Goal: Task Accomplishment & Management: Manage account settings

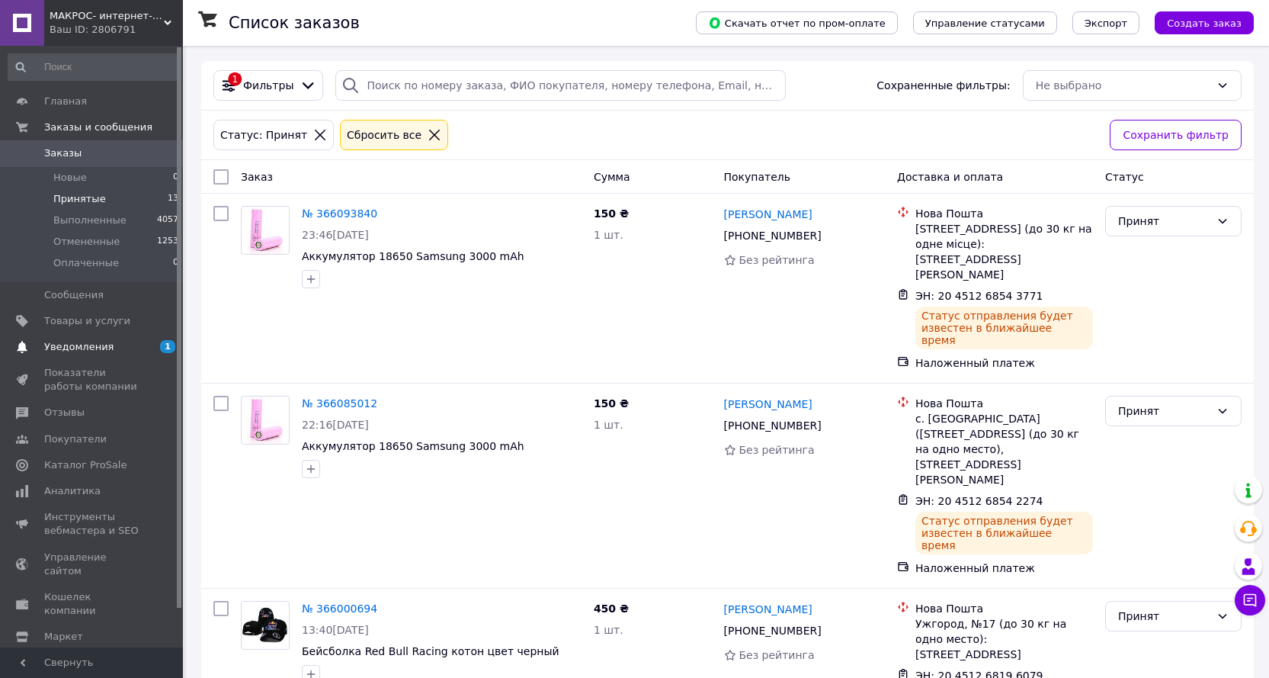
click at [102, 345] on span "Уведомления" at bounding box center [78, 347] width 69 height 14
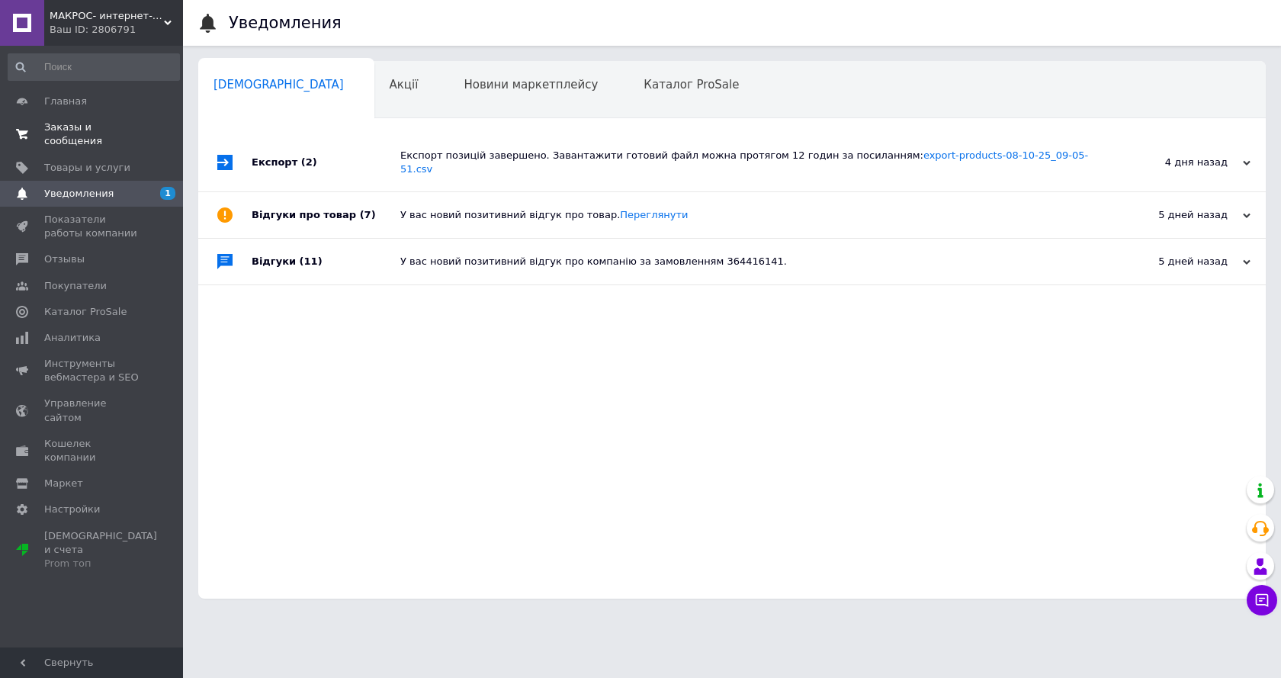
click at [66, 122] on span "Заказы и сообщения" at bounding box center [92, 133] width 97 height 27
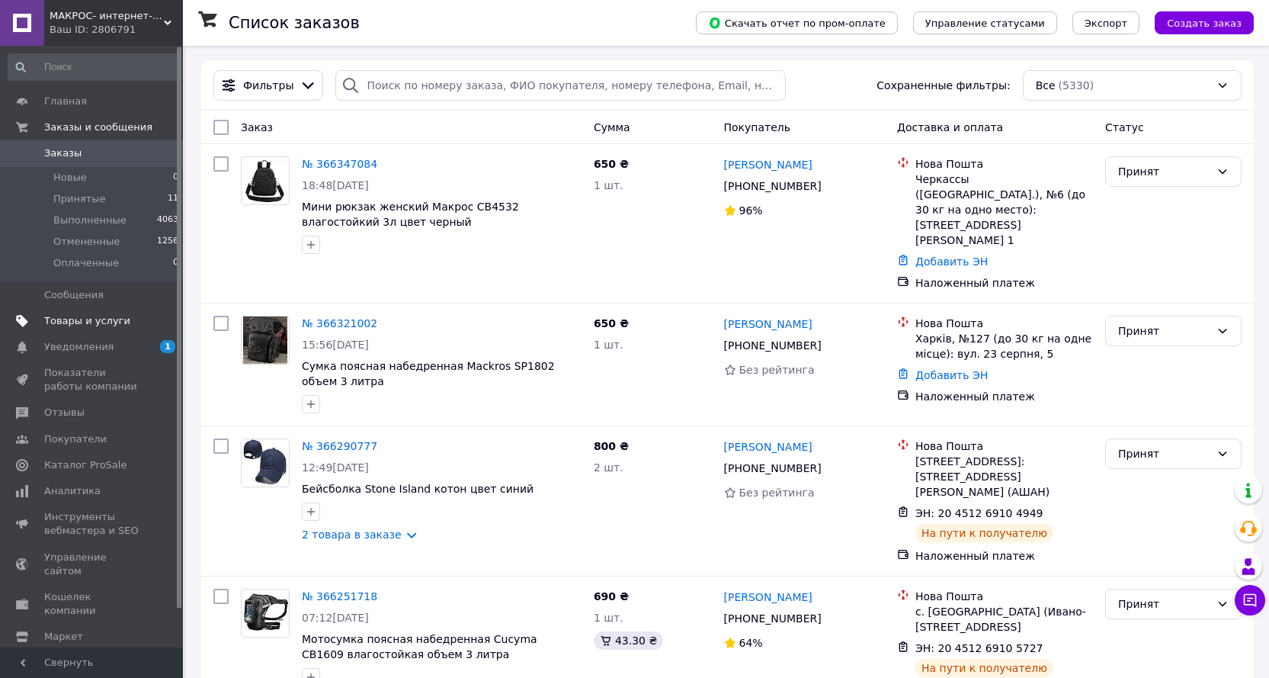
click at [87, 322] on span "Товары и услуги" at bounding box center [87, 321] width 86 height 14
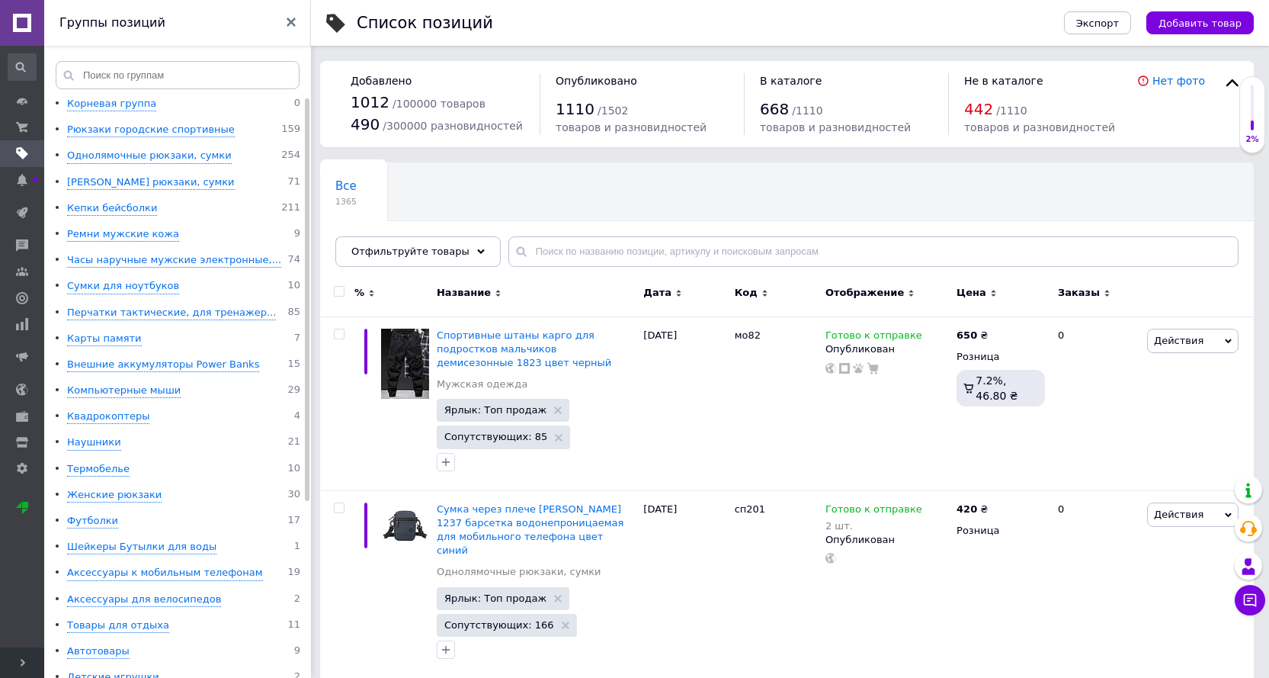
click at [30, 659] on span "Развернуть" at bounding box center [22, 662] width 44 height 30
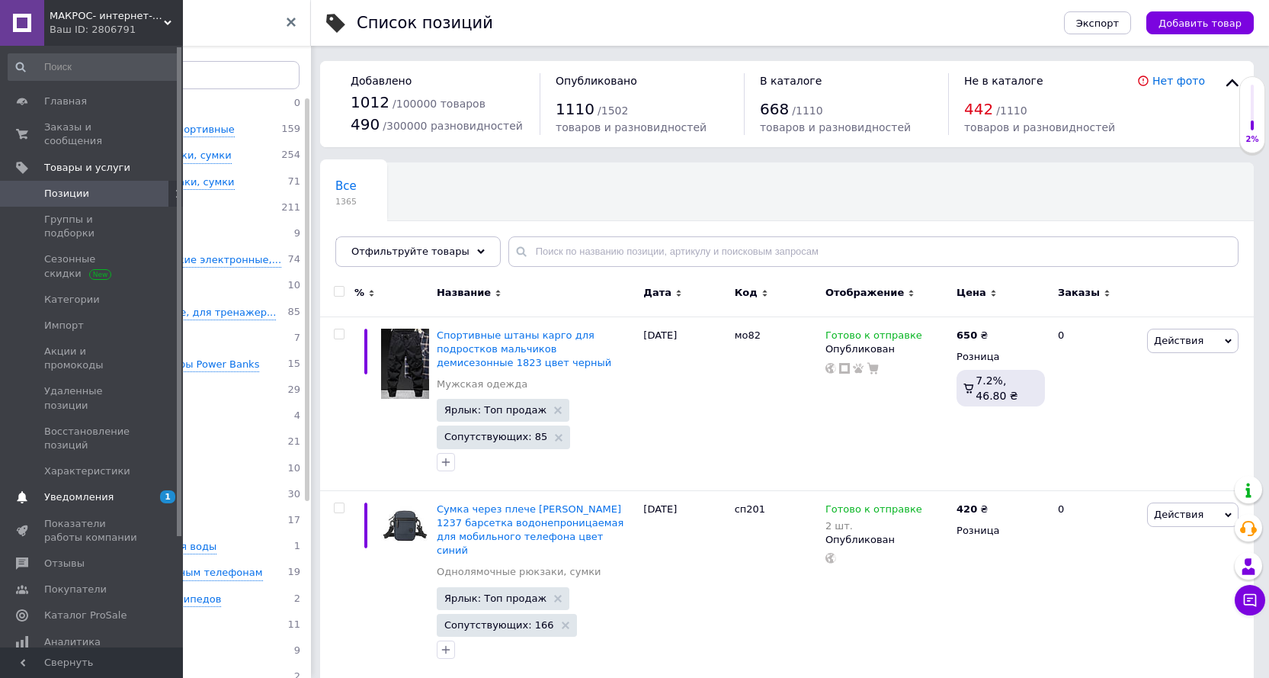
click at [94, 490] on span "Уведомления" at bounding box center [78, 497] width 69 height 14
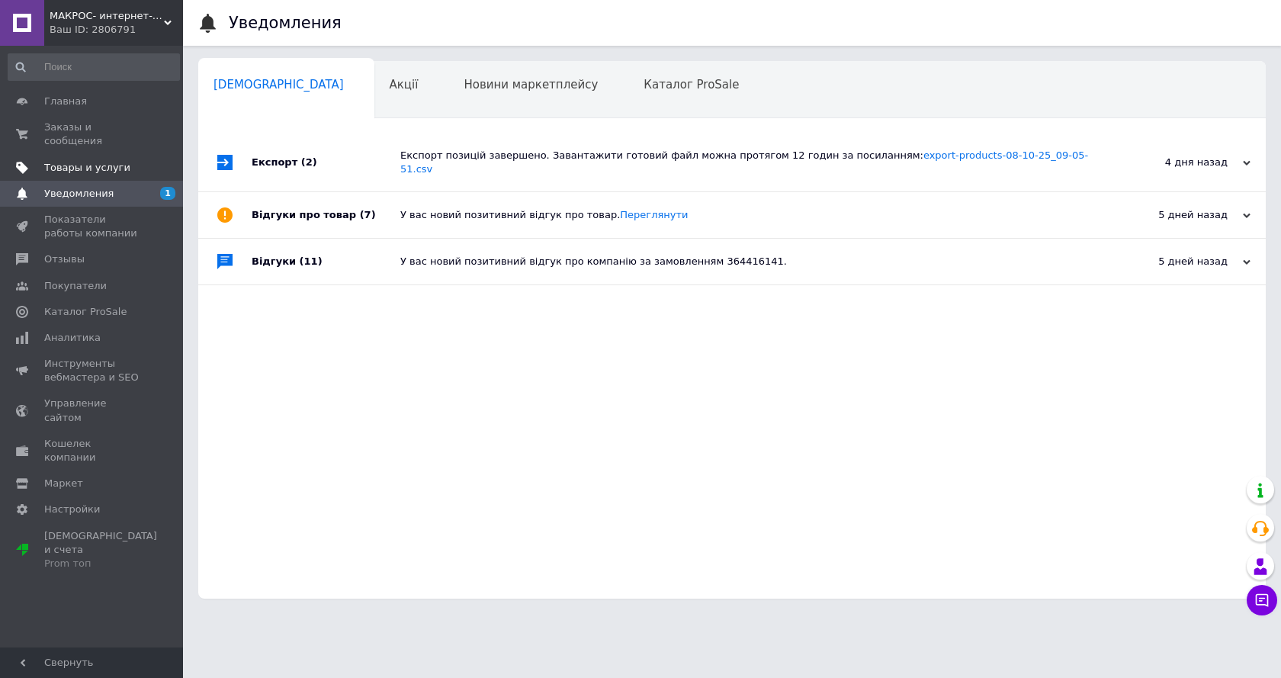
click at [93, 161] on span "Товары и услуги" at bounding box center [87, 168] width 86 height 14
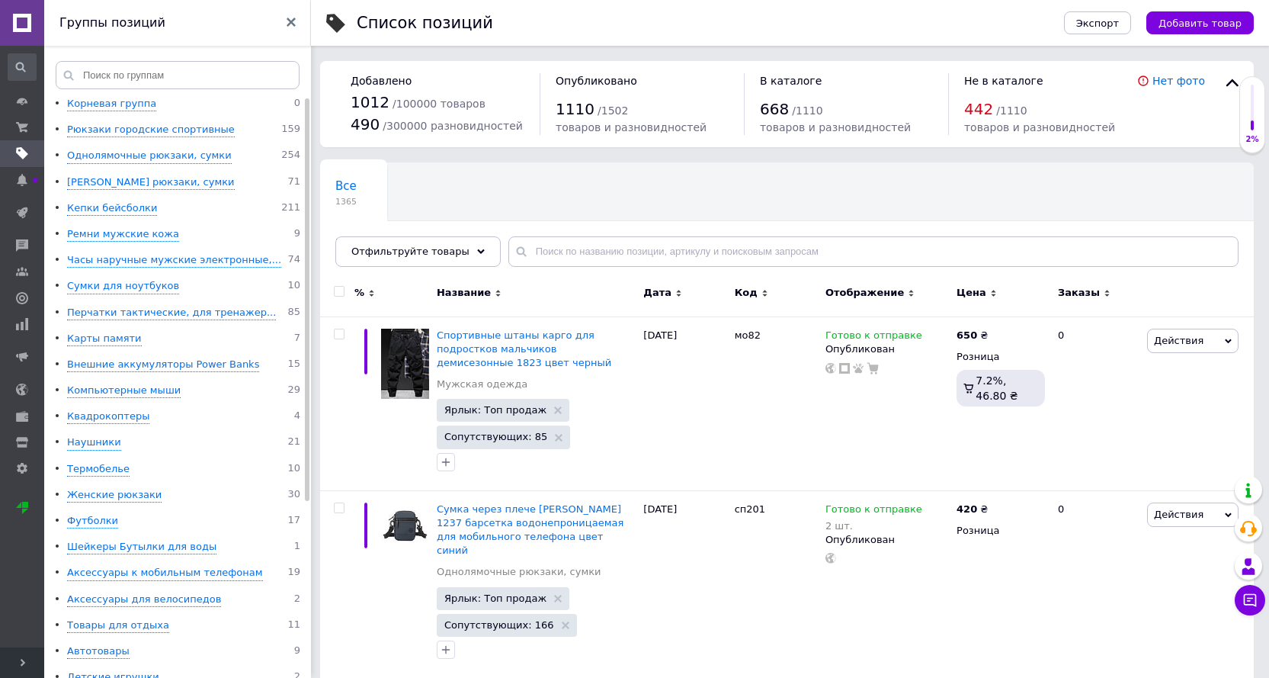
click at [11, 655] on span "Развернуть" at bounding box center [22, 662] width 44 height 30
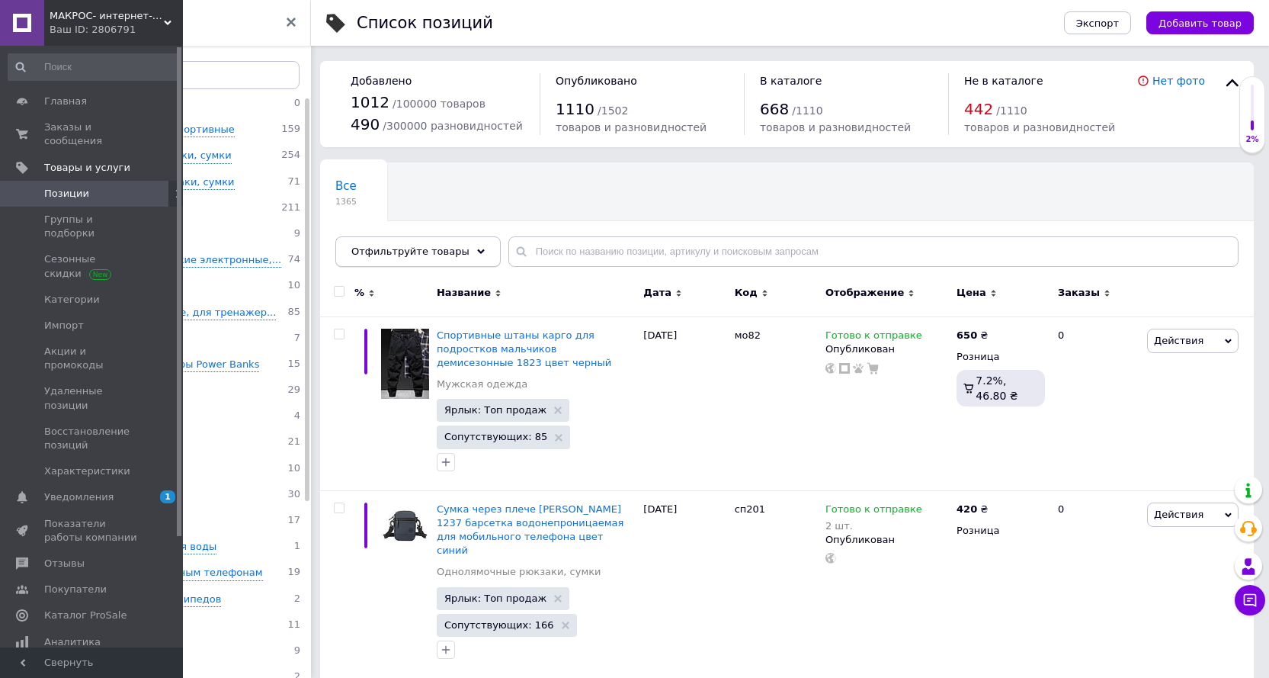
click at [457, 249] on div "Отфильтруйте товары" at bounding box center [417, 251] width 165 height 30
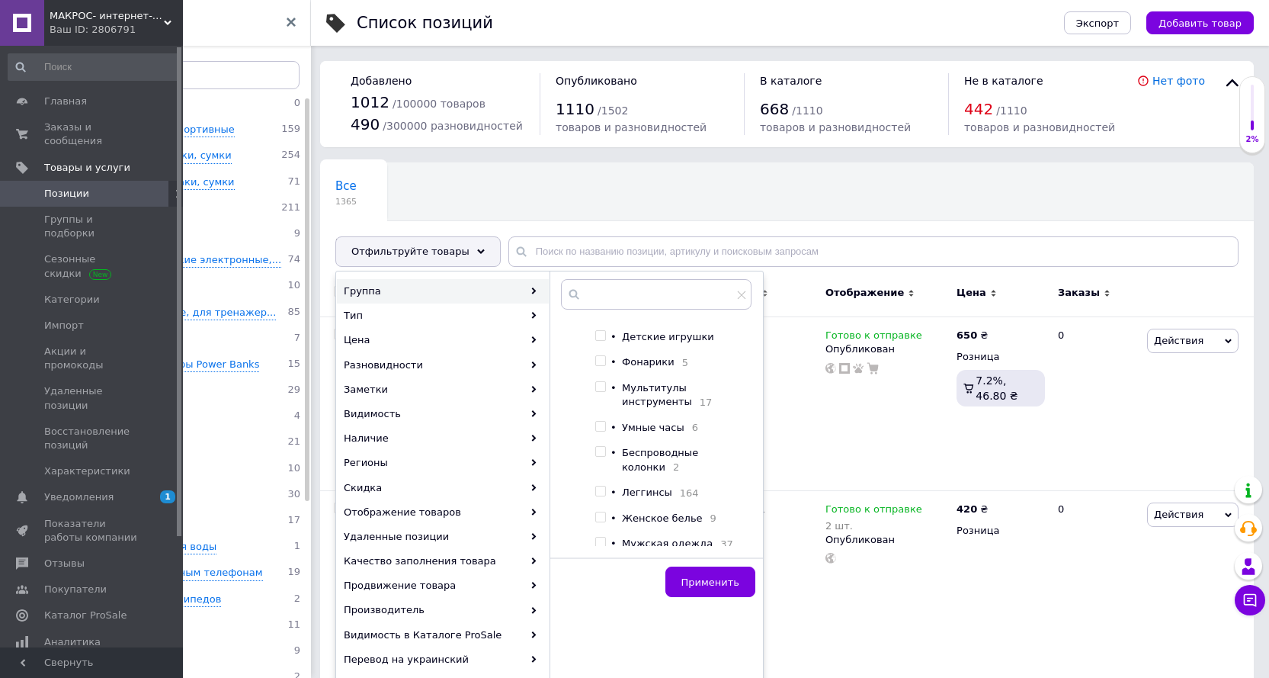
click at [592, 270] on div "Все 1365 Подарочные букеты 0 Удалить Редактировать Ok Отфильтровано... Сохранить" at bounding box center [787, 222] width 934 height 126
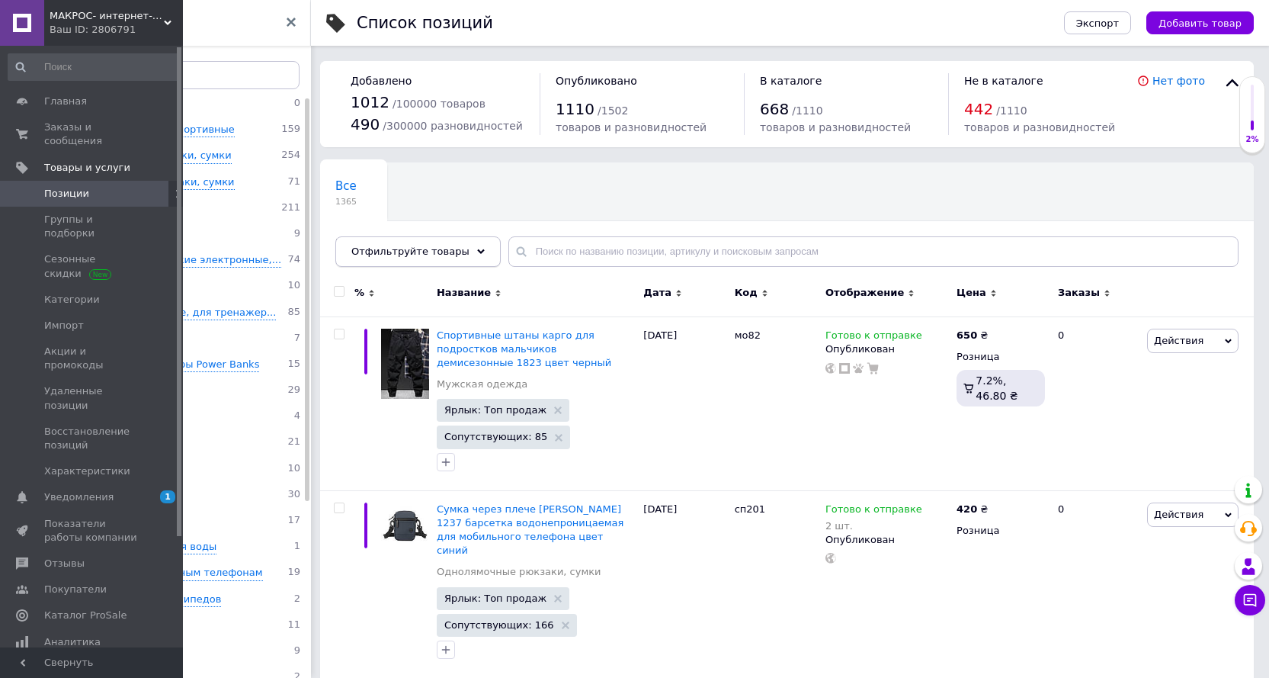
click at [451, 241] on div "Отфильтруйте товары" at bounding box center [417, 251] width 165 height 30
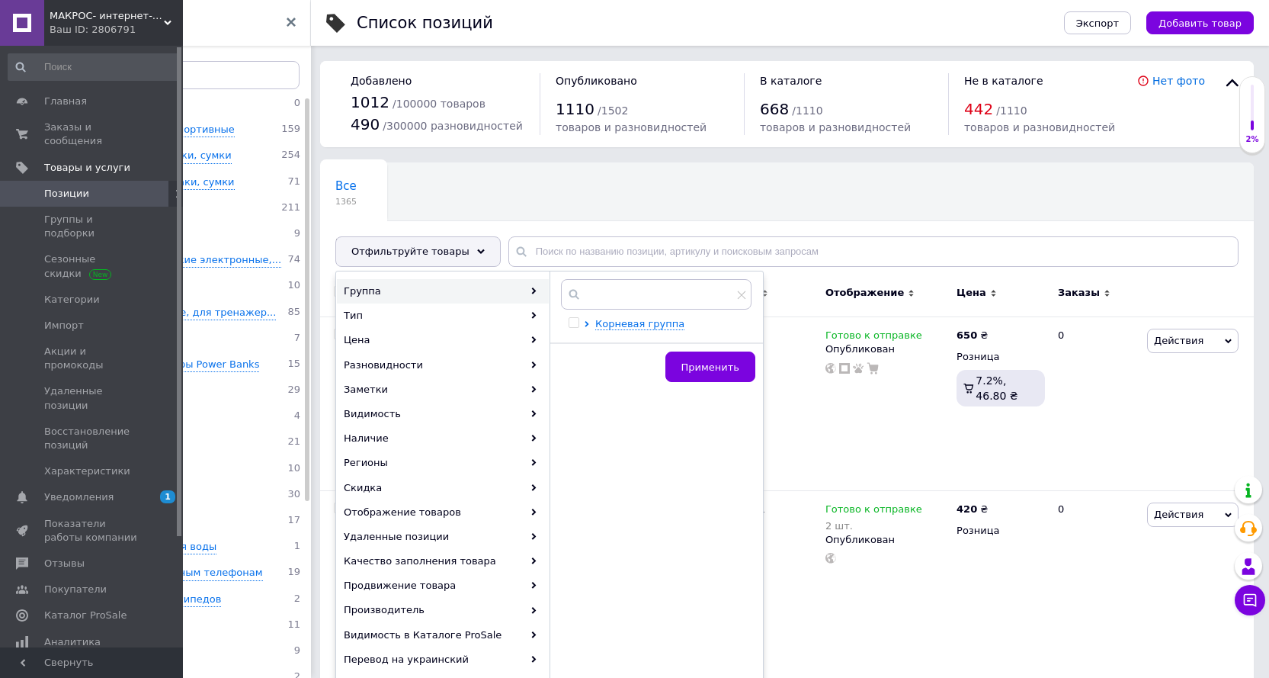
click at [585, 328] on div at bounding box center [589, 324] width 11 height 14
click at [591, 321] on div at bounding box center [589, 324] width 11 height 14
click at [589, 322] on icon at bounding box center [587, 324] width 6 height 6
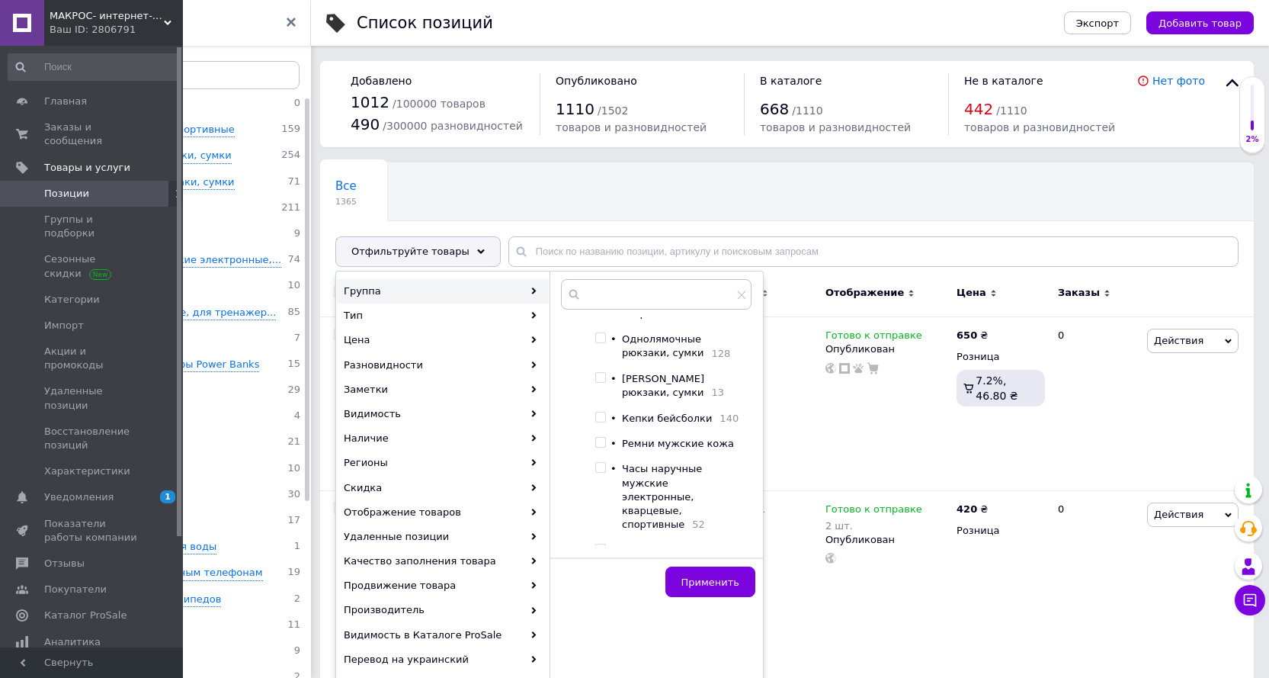
scroll to position [76, 0]
click at [685, 397] on span "Кепки бейсболки" at bounding box center [667, 391] width 90 height 11
checkbox input "true"
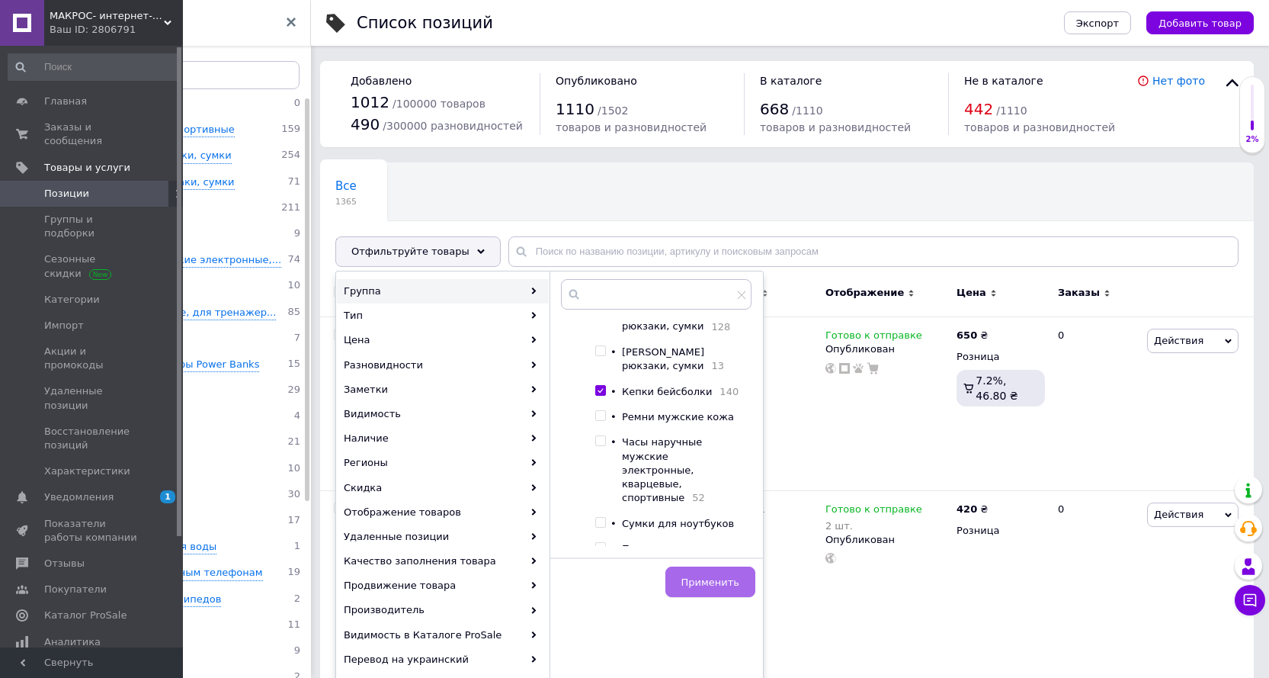
click at [714, 579] on span "Применить" at bounding box center [711, 581] width 58 height 11
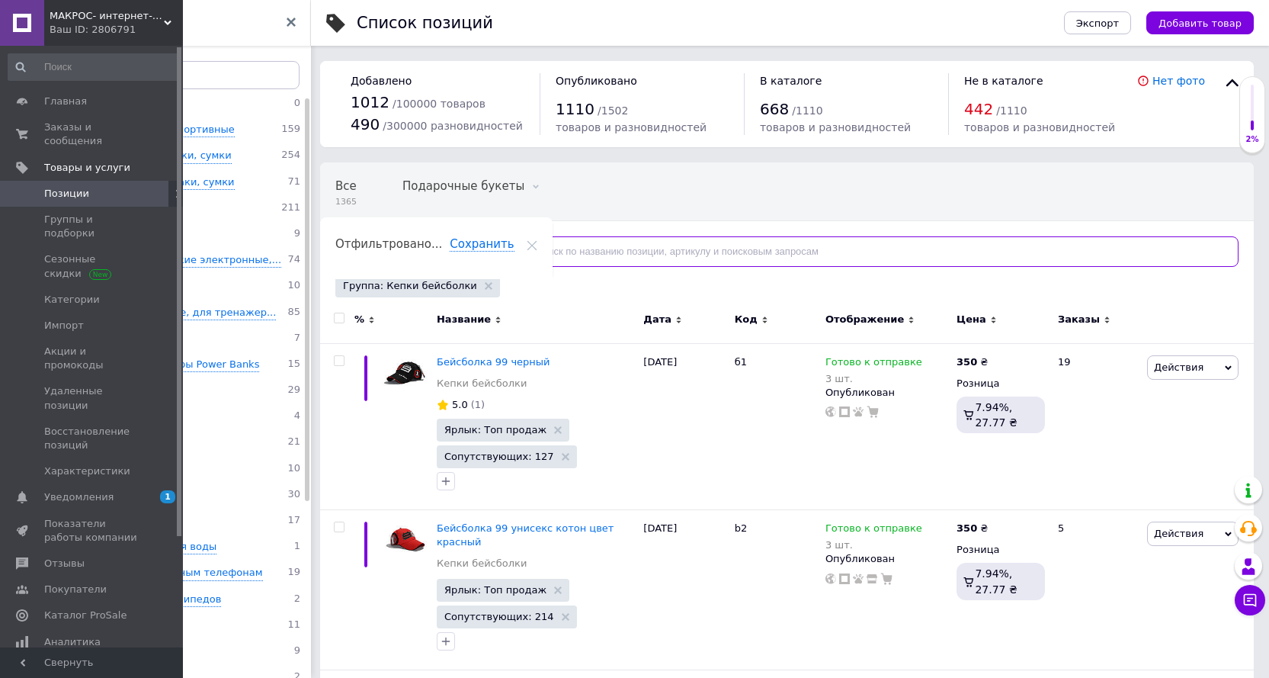
click at [611, 245] on input "text" at bounding box center [873, 251] width 730 height 30
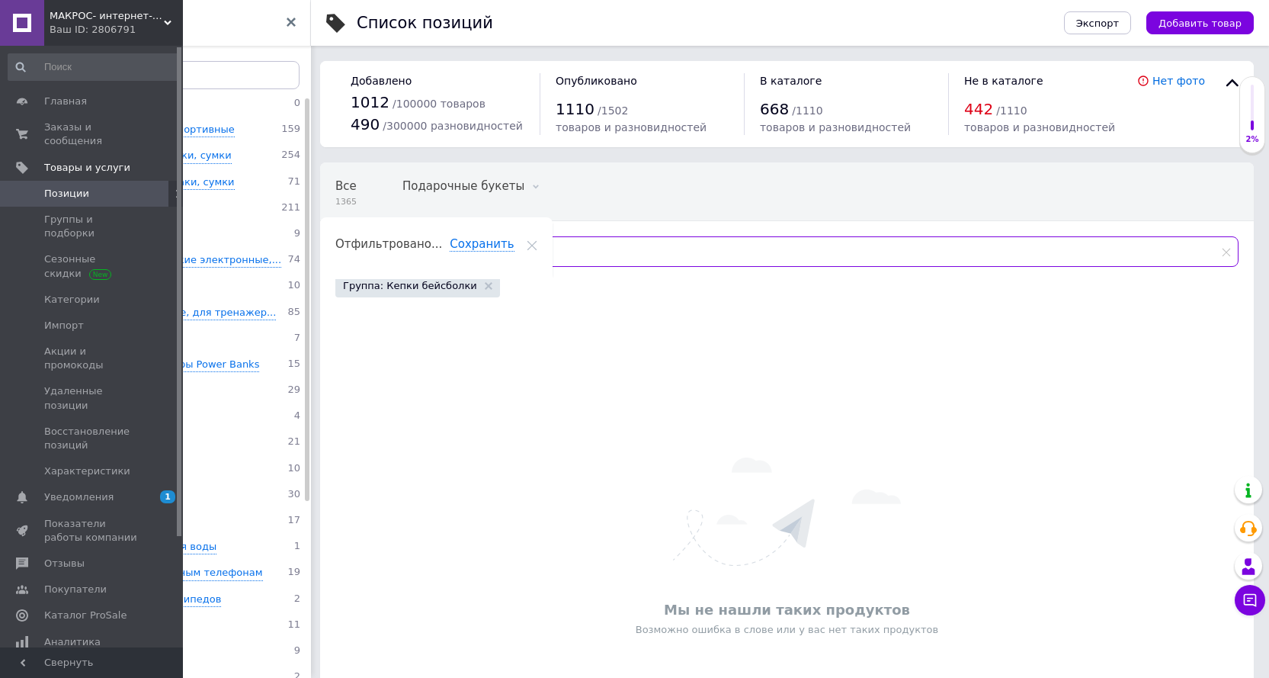
type input "о"
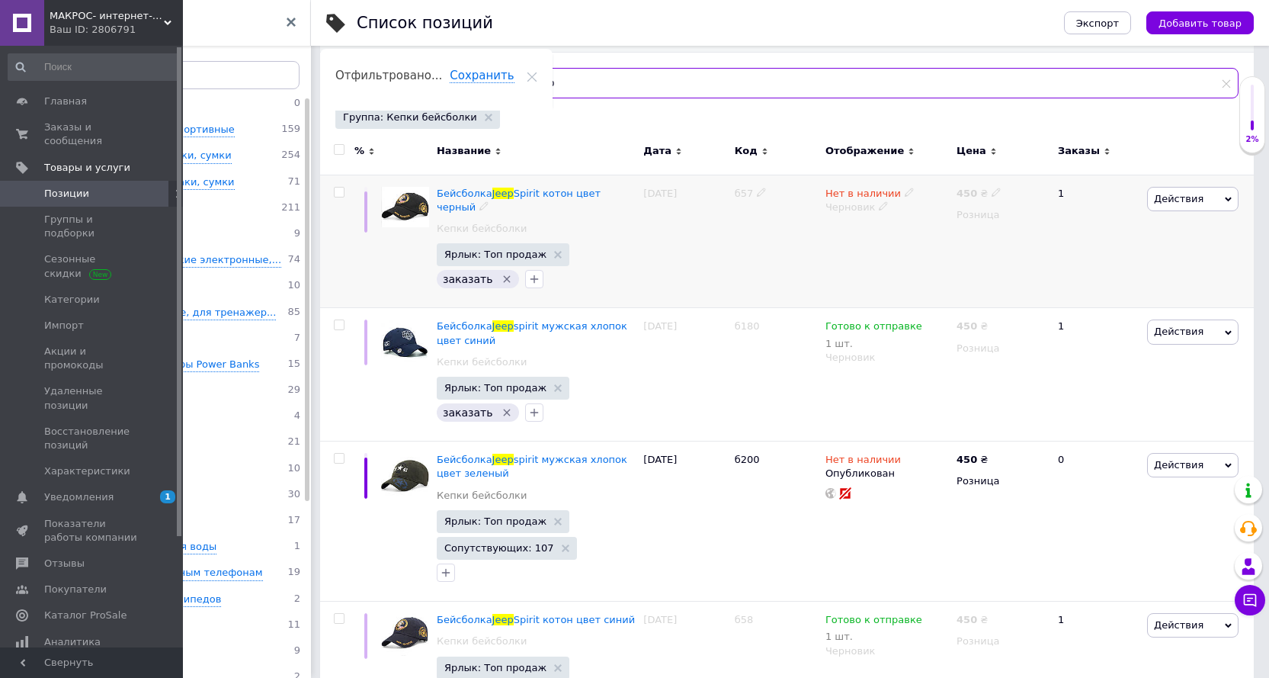
scroll to position [229, 0]
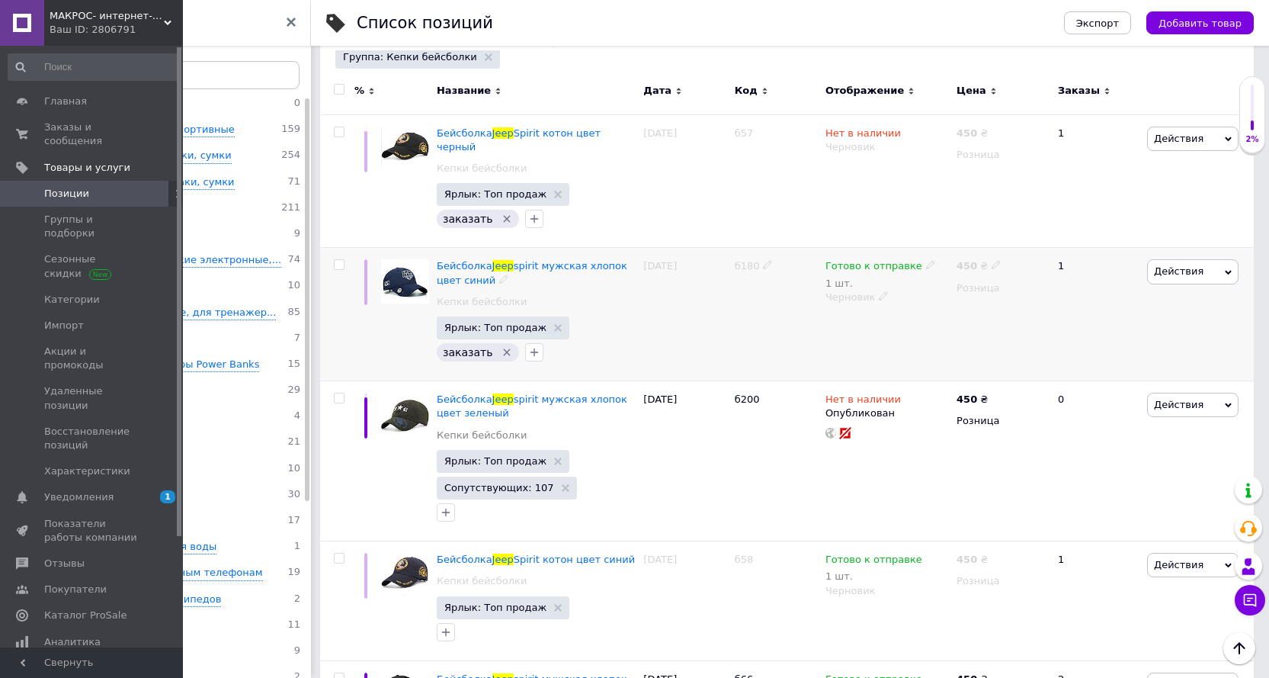
type input "jeep"
click at [501, 346] on icon "Удалить метку" at bounding box center [507, 352] width 12 height 12
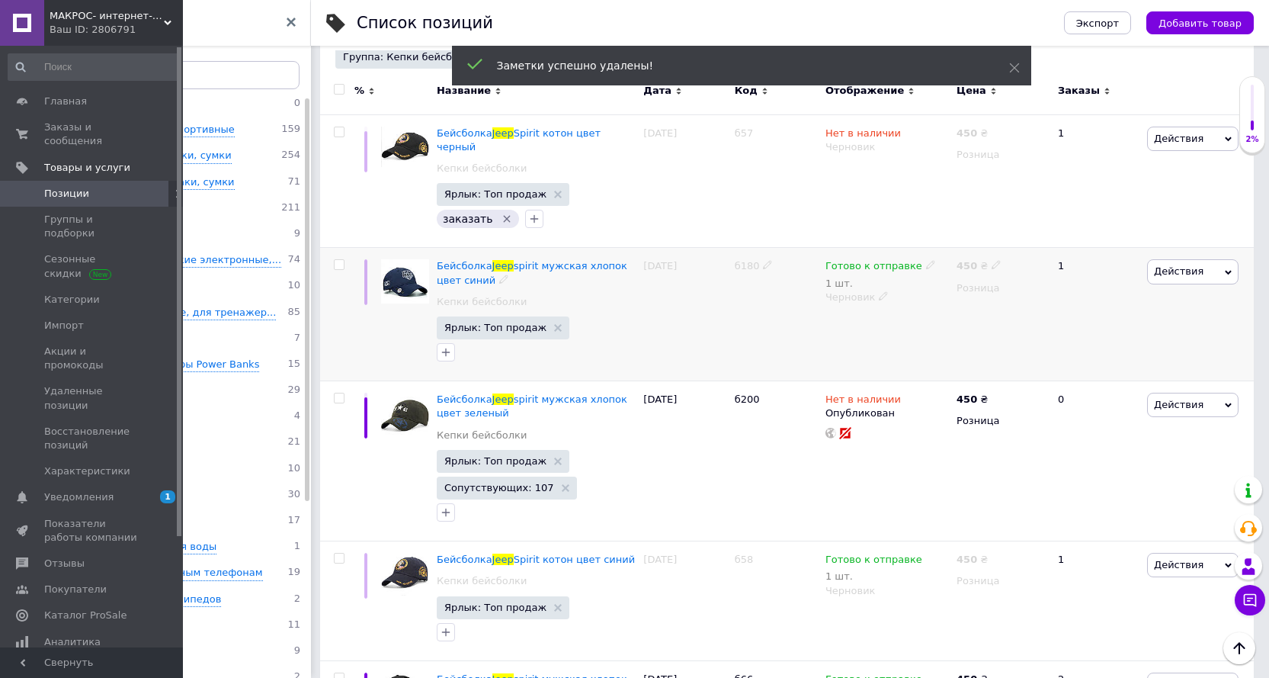
click at [926, 261] on use at bounding box center [930, 265] width 8 height 8
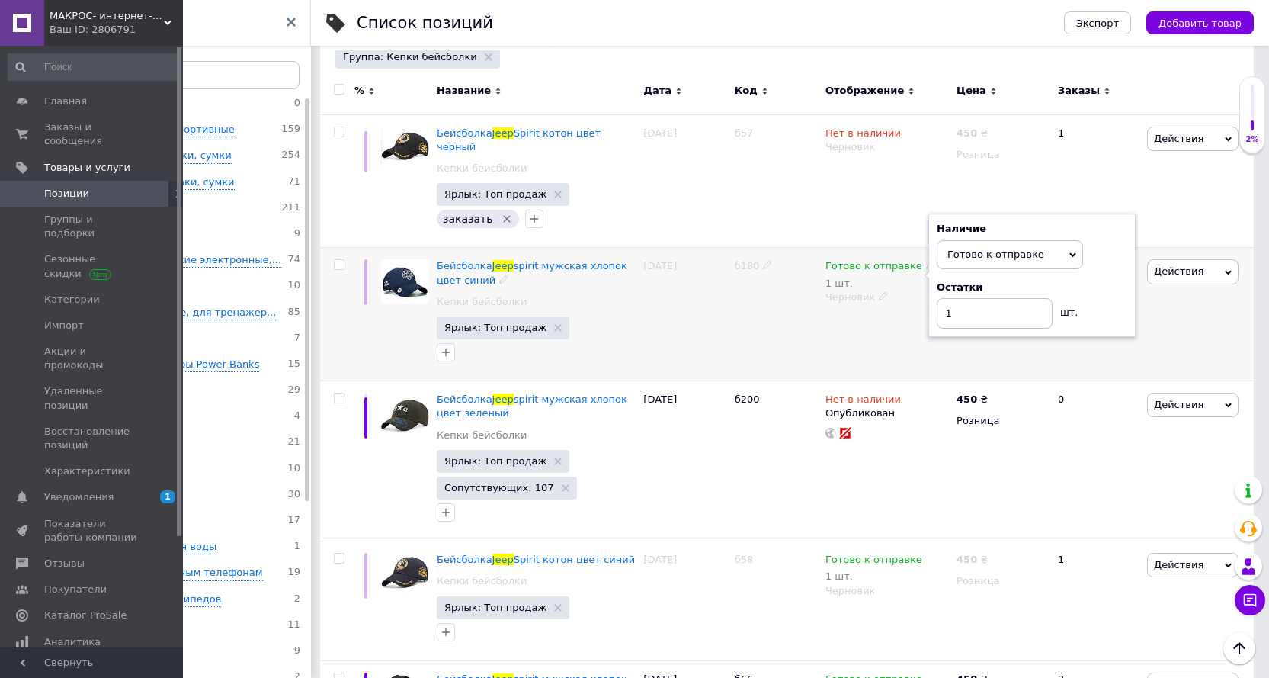
click at [1140, 280] on div "1" at bounding box center [1096, 314] width 95 height 133
drag, startPoint x: 613, startPoint y: 255, endPoint x: 1280, endPoint y: 337, distance: 672.1
click at [613, 260] on span "spirit мужская хлопок цвет синий" at bounding box center [532, 272] width 191 height 25
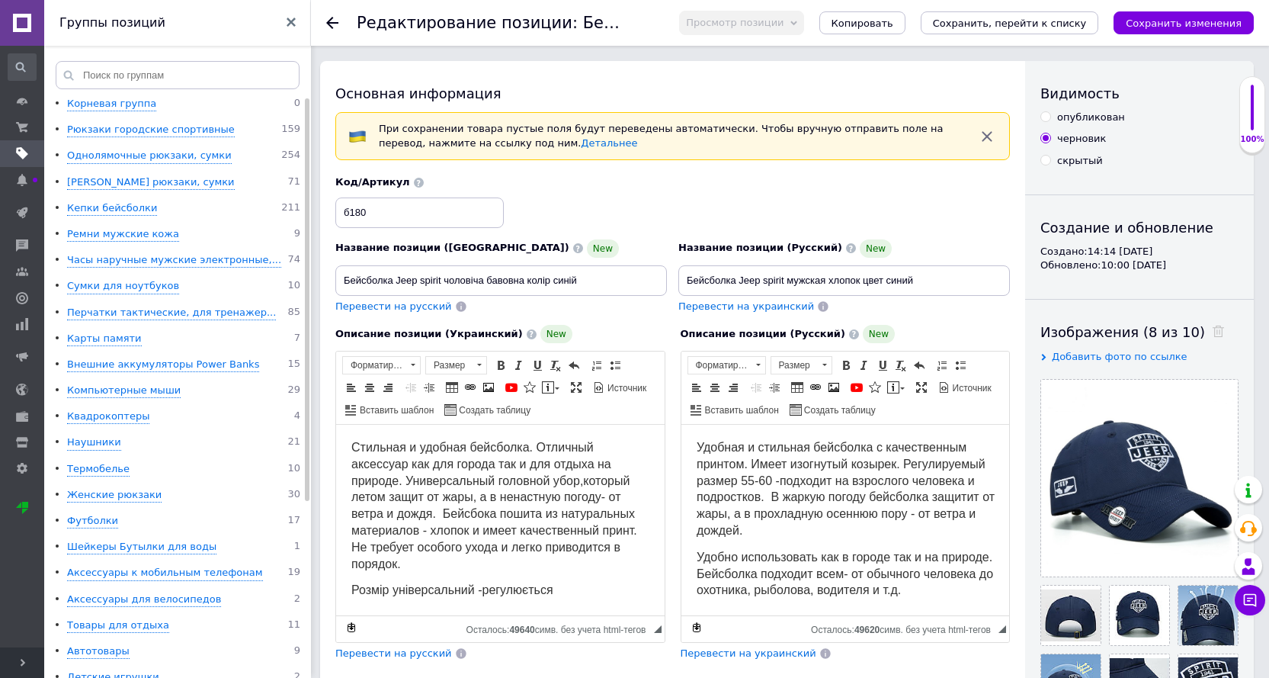
checkbox input "true"
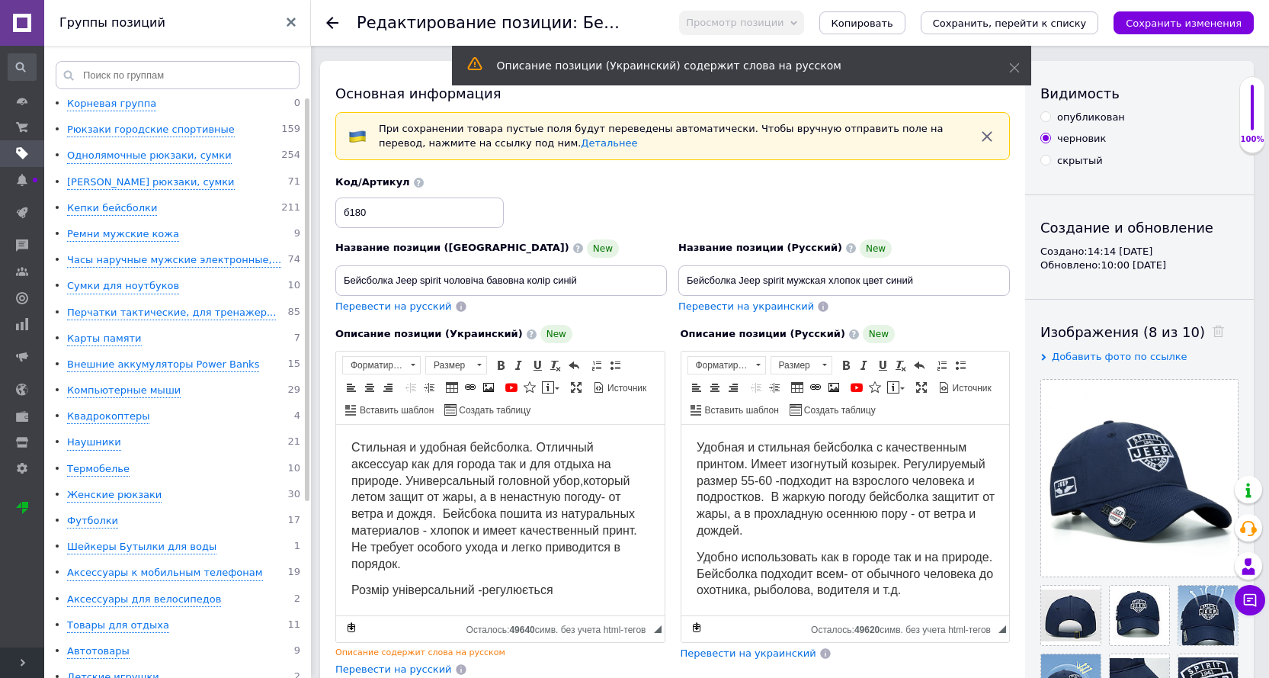
click at [1071, 120] on div "опубликован" at bounding box center [1091, 118] width 68 height 14
click at [1051, 120] on input "опубликован" at bounding box center [1046, 116] width 10 height 10
radio input "true"
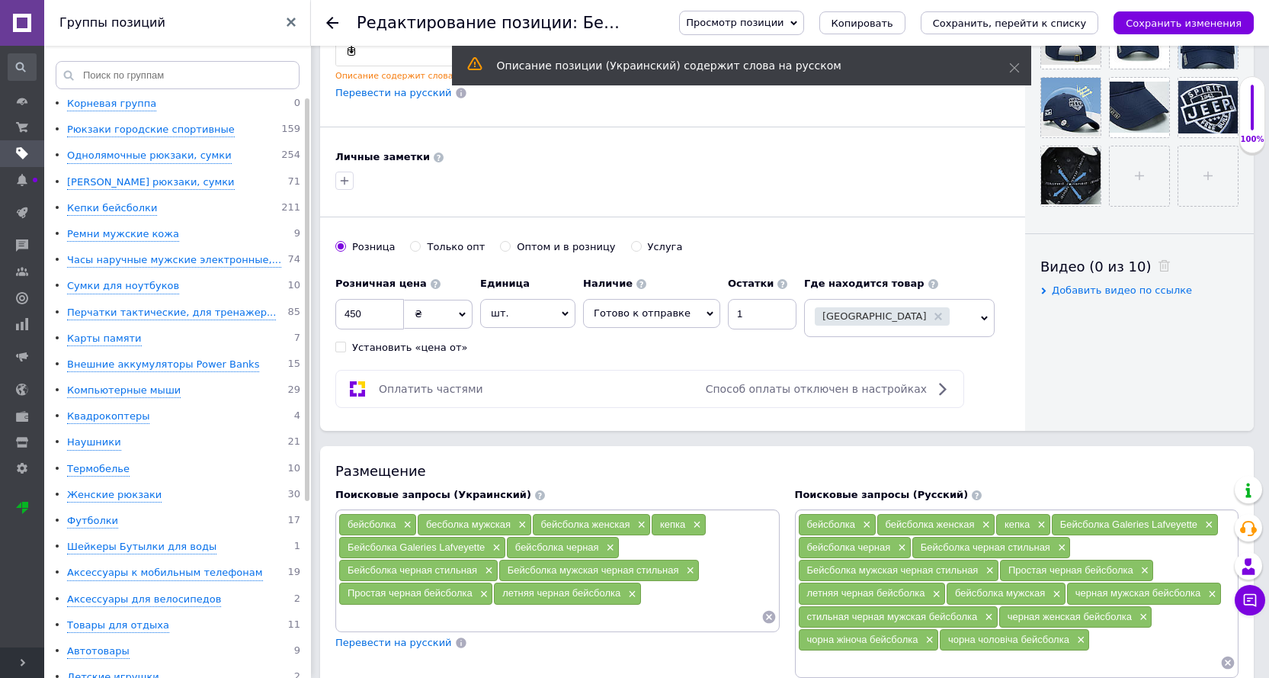
scroll to position [610, 0]
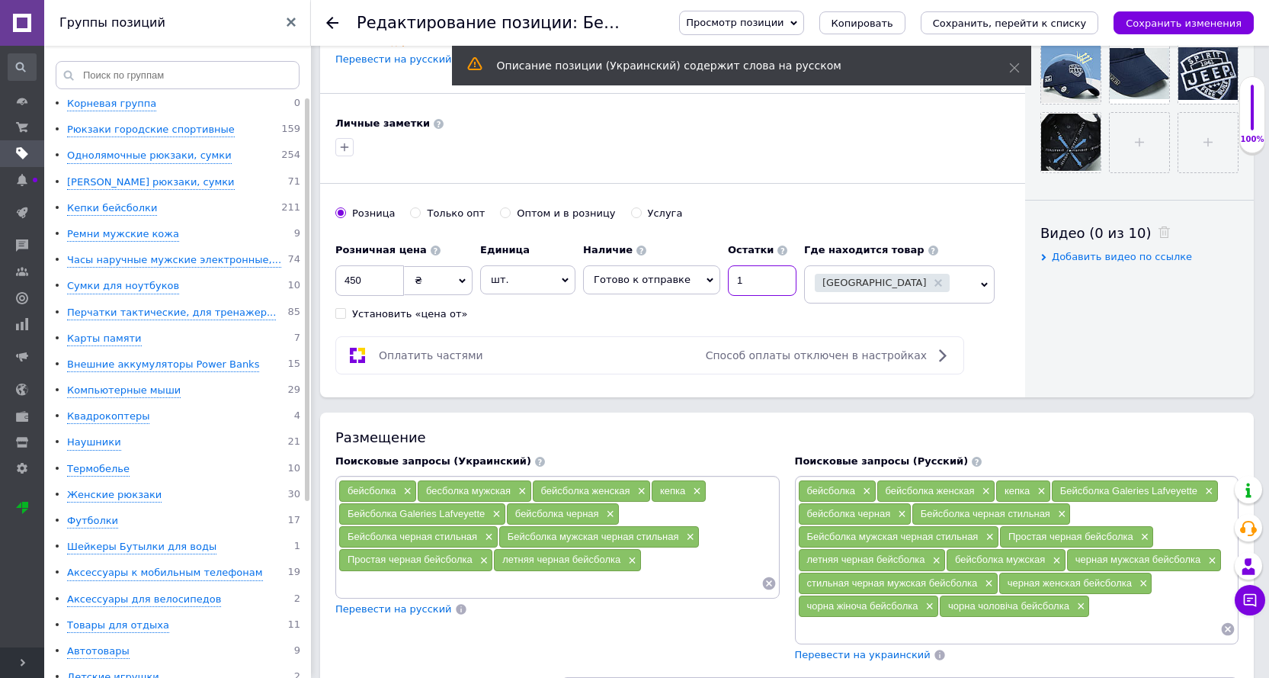
click at [756, 277] on input "1" at bounding box center [762, 280] width 69 height 30
checkbox input "true"
type input "3"
checkbox input "true"
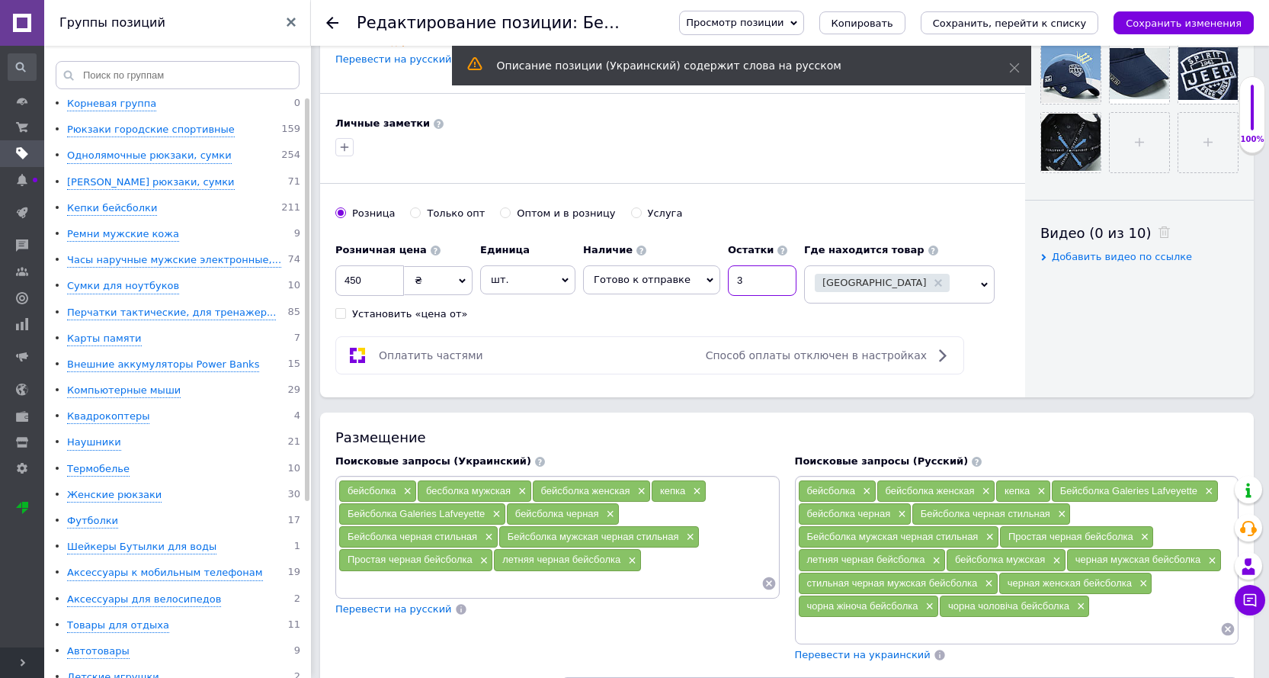
type input "3"
click at [743, 300] on div "Розничная цена 450 ₴ $ € CHF £ ¥ PLN ₸ MDL HUF KGS CN¥ TRY ₩ lei Установить «це…" at bounding box center [569, 278] width 469 height 85
click at [1047, 19] on icon "Сохранить, перейти к списку" at bounding box center [1010, 23] width 154 height 11
checkbox input "true"
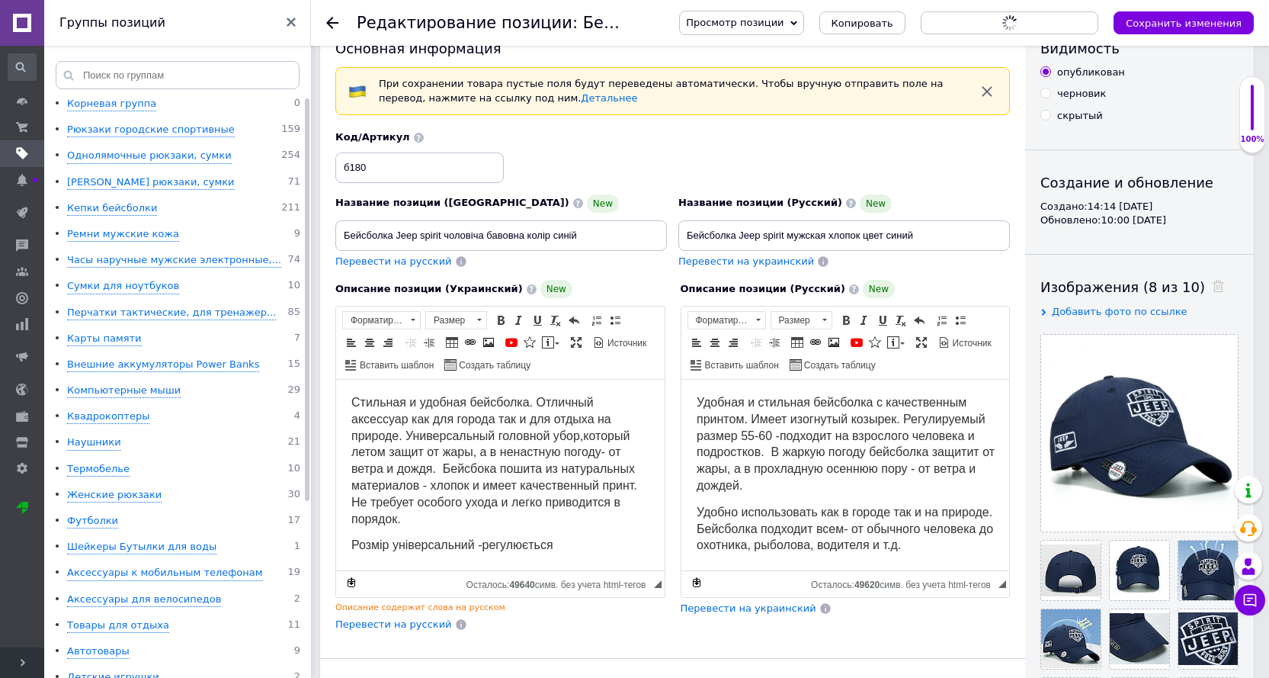
scroll to position [0, 0]
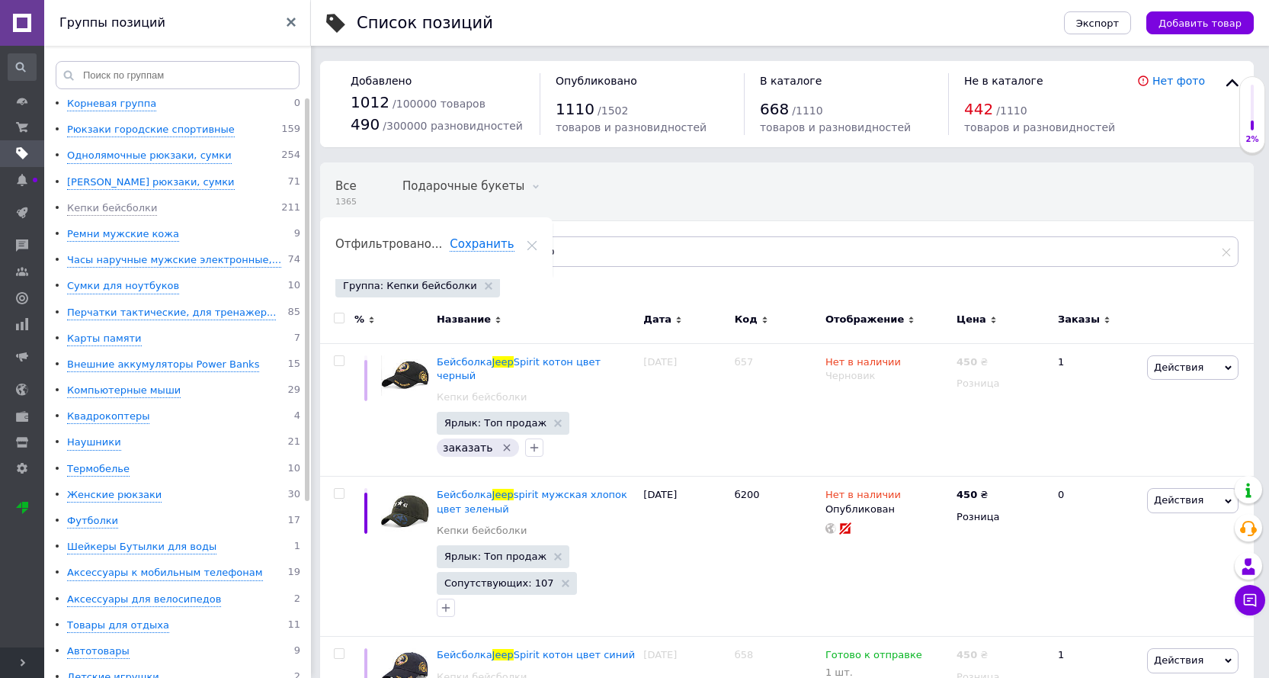
click at [470, 281] on div "Группа: Кепки бейсболки" at bounding box center [417, 285] width 165 height 23
click at [485, 284] on use at bounding box center [489, 286] width 8 height 8
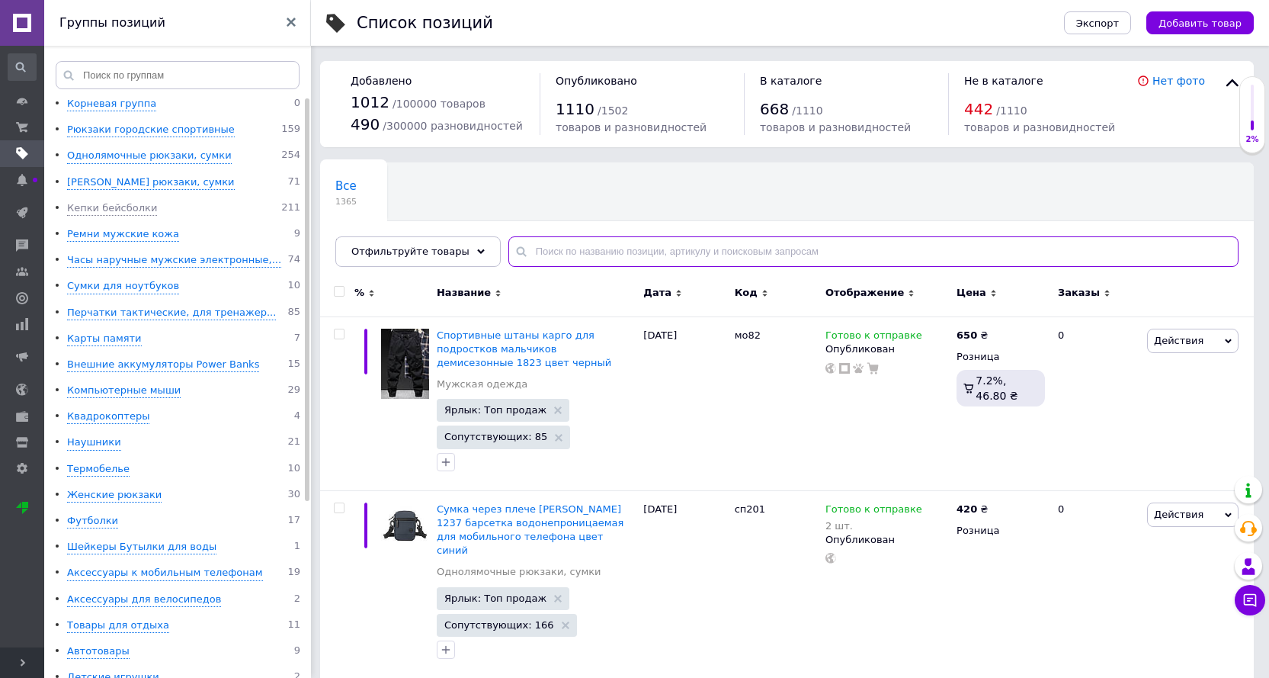
drag, startPoint x: 535, startPoint y: 249, endPoint x: 545, endPoint y: 250, distance: 10.0
click at [537, 250] on input "text" at bounding box center [873, 251] width 730 height 30
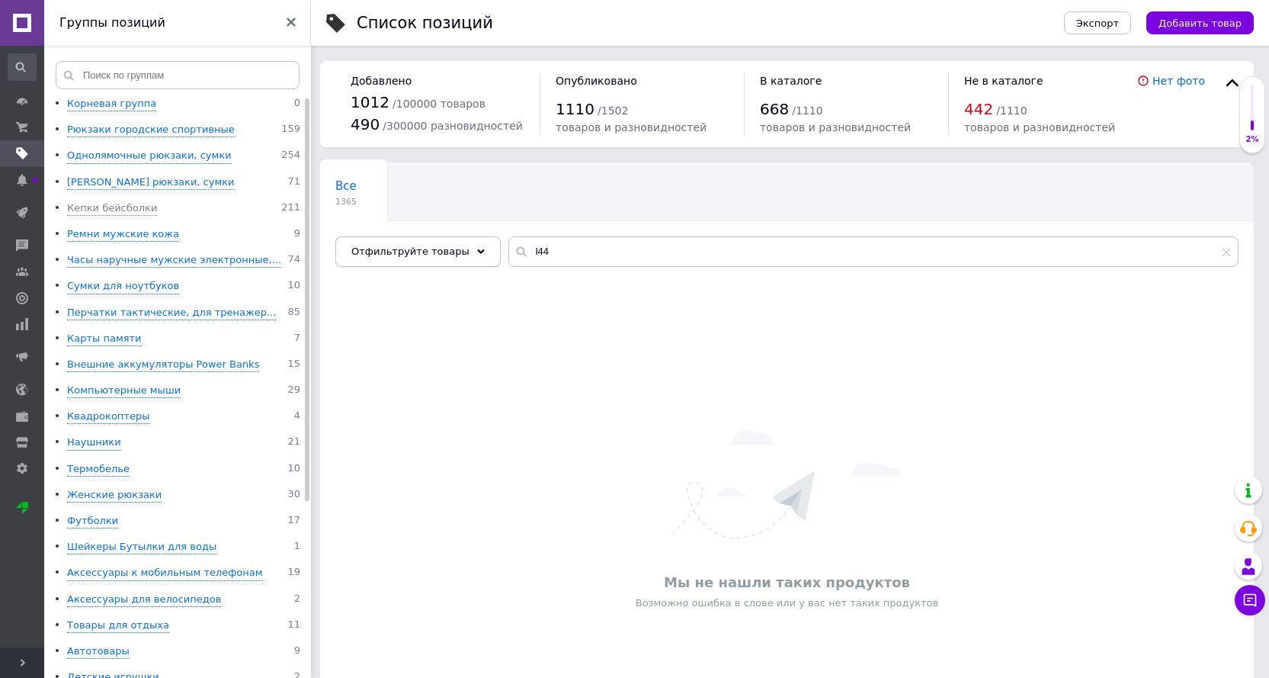
click at [460, 256] on div "Отфильтруйте товары" at bounding box center [417, 251] width 165 height 30
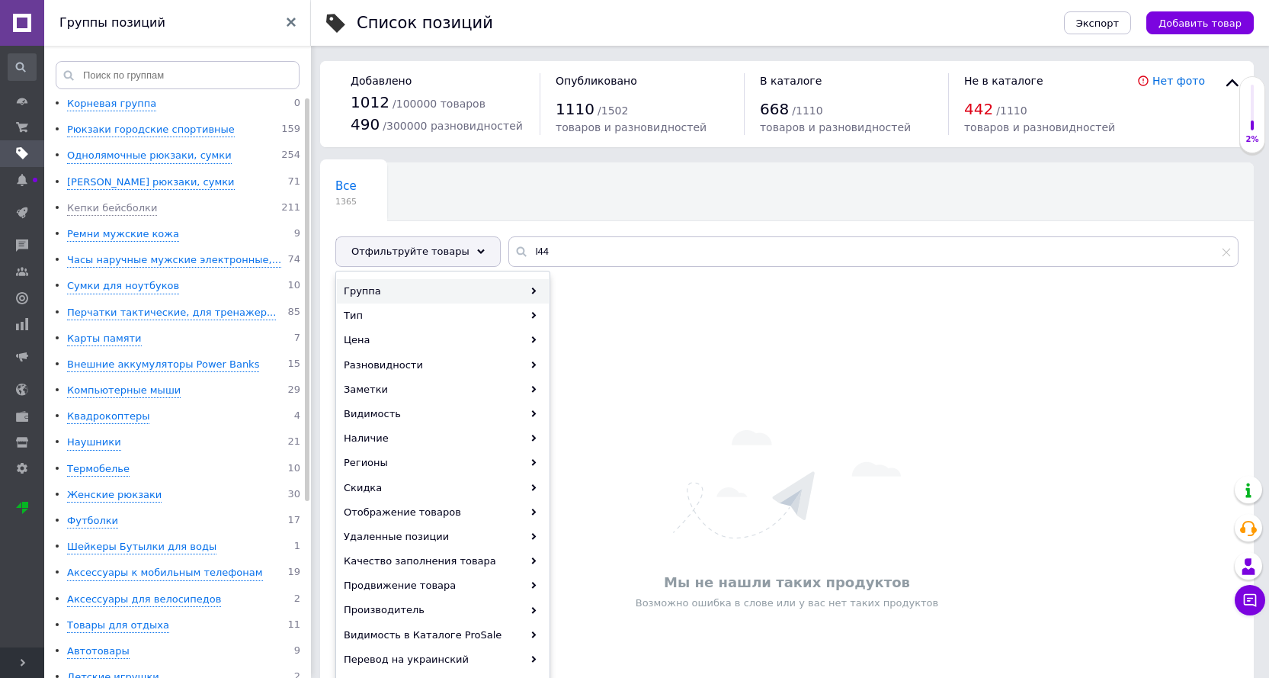
click at [516, 295] on div "Группа" at bounding box center [443, 291] width 212 height 24
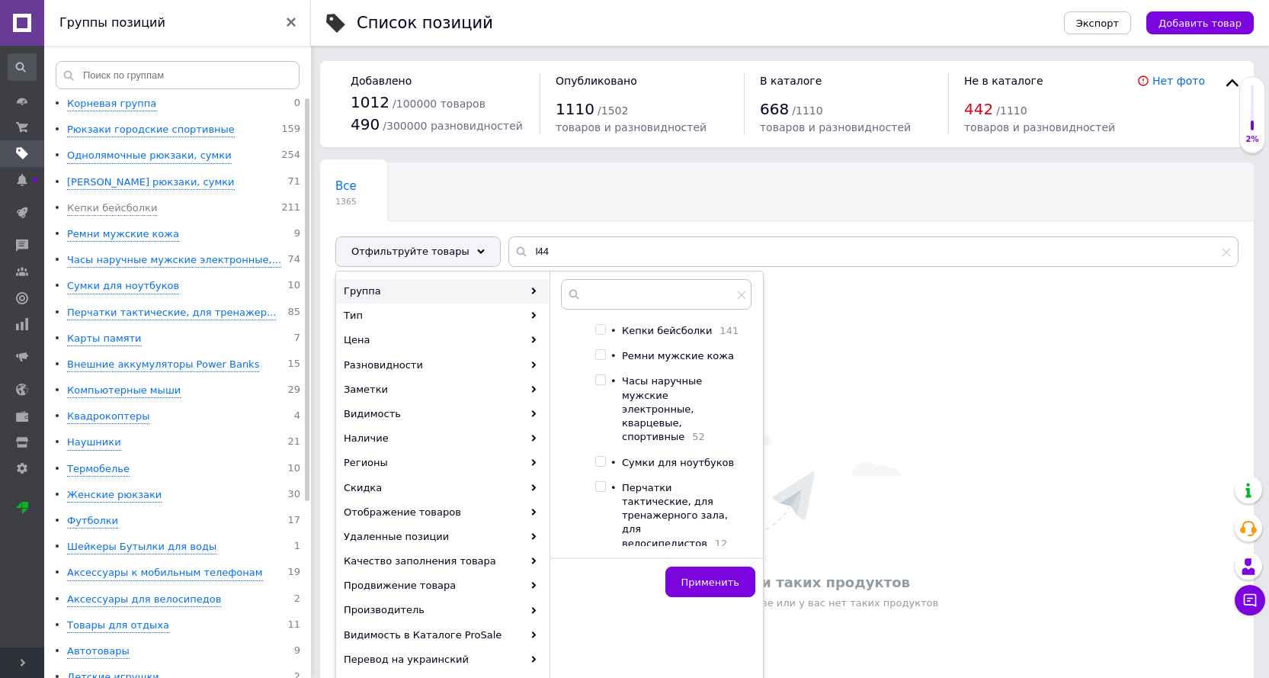
scroll to position [381, 0]
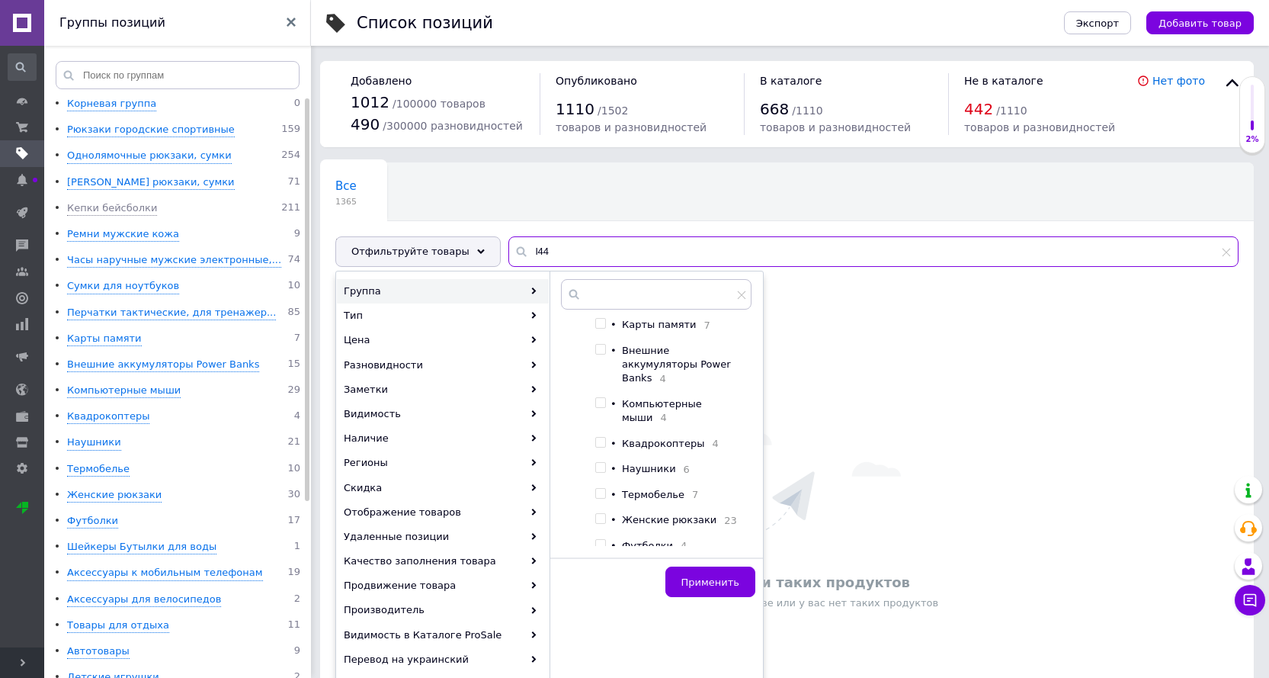
click at [521, 255] on input "l44" at bounding box center [873, 251] width 730 height 30
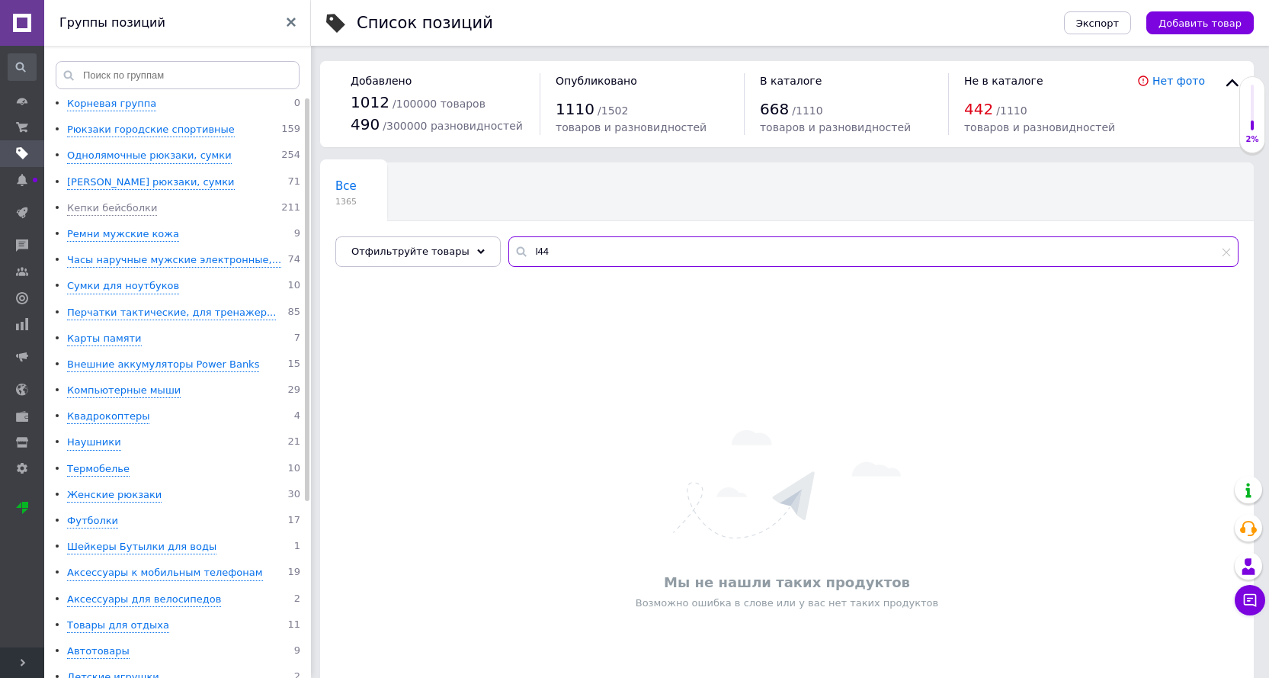
click at [540, 249] on input "l44" at bounding box center [873, 251] width 730 height 30
click at [520, 249] on input "l44" at bounding box center [873, 251] width 730 height 30
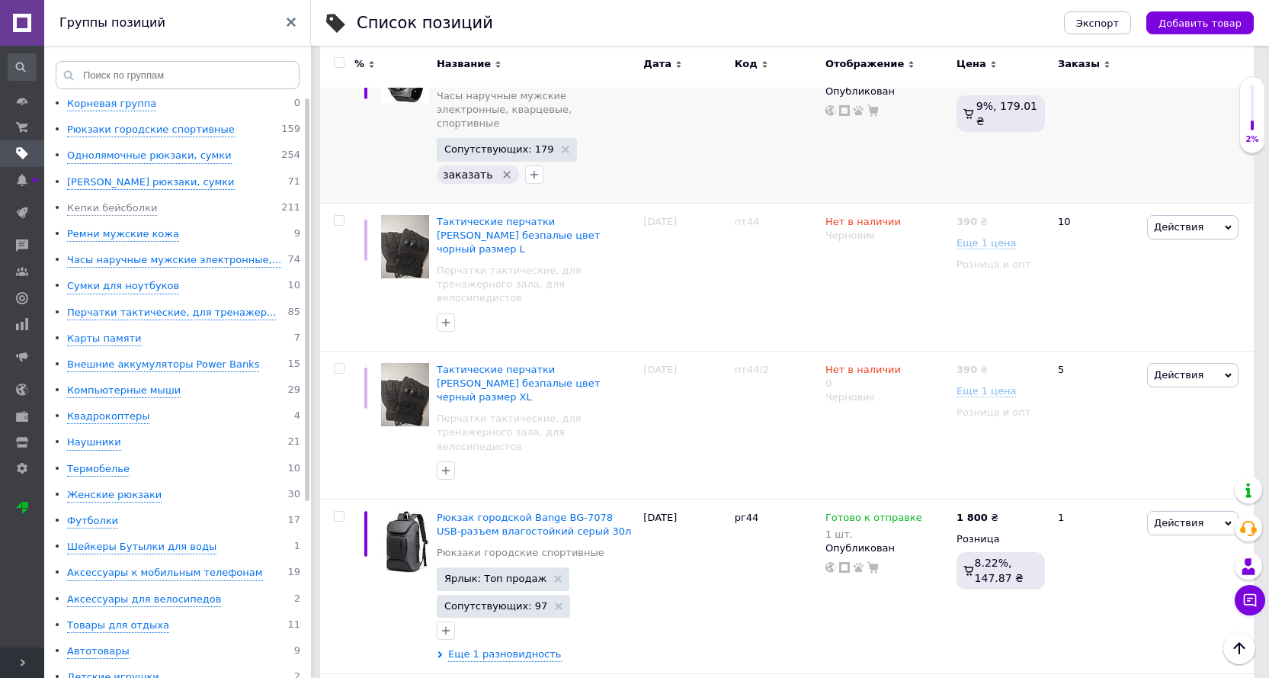
scroll to position [1156, 0]
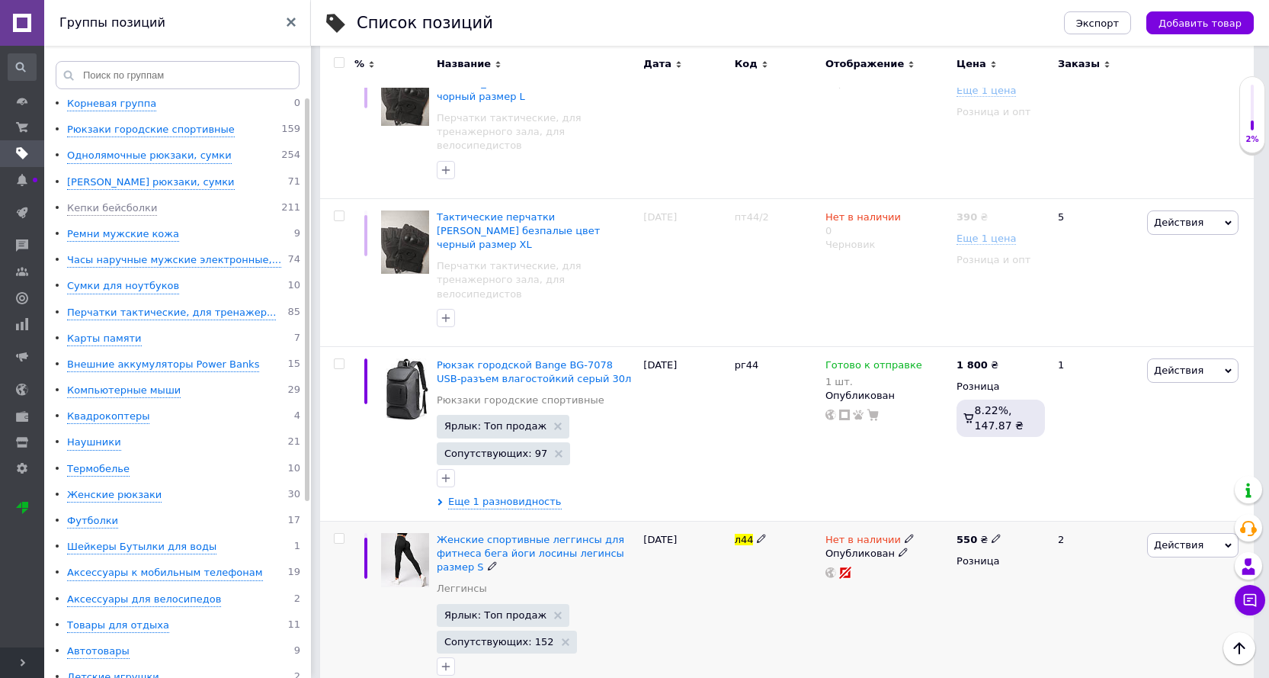
click at [905, 534] on icon at bounding box center [909, 538] width 9 height 9
click at [964, 583] on li "Готово к отправке" at bounding box center [991, 593] width 145 height 21
click at [775, 521] on div "л44" at bounding box center [776, 608] width 91 height 174
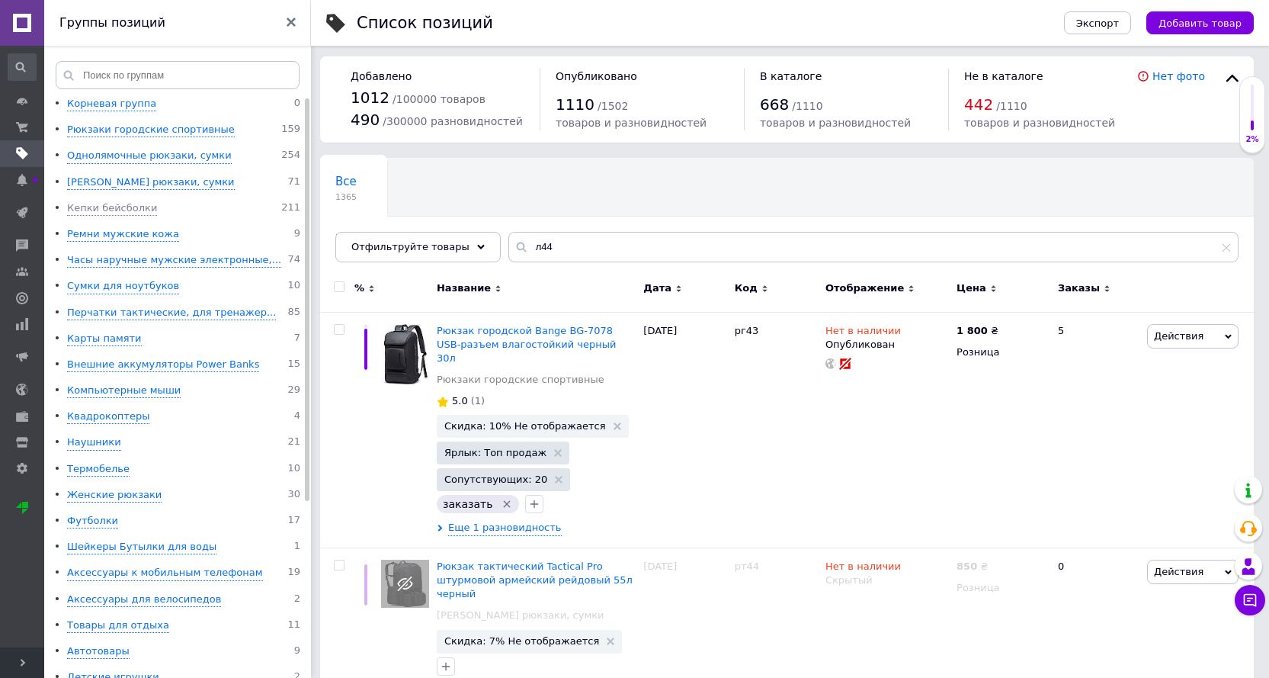
scroll to position [0, 0]
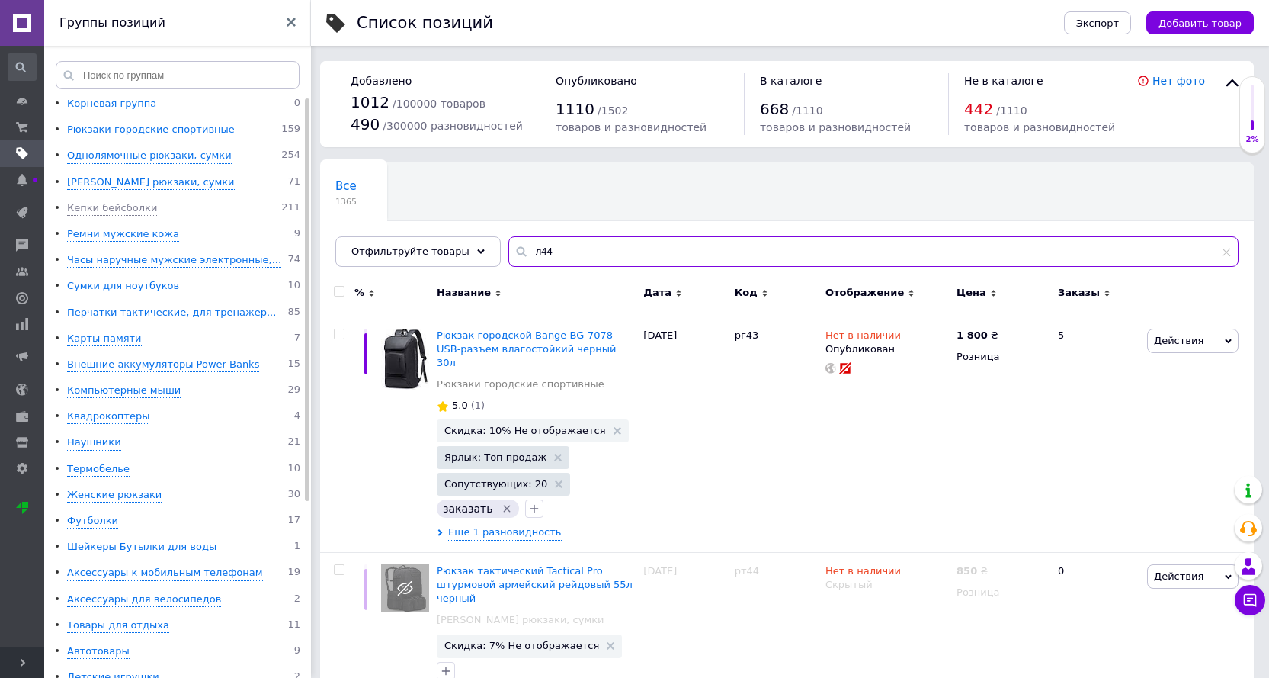
click at [587, 264] on input "л44" at bounding box center [873, 251] width 730 height 30
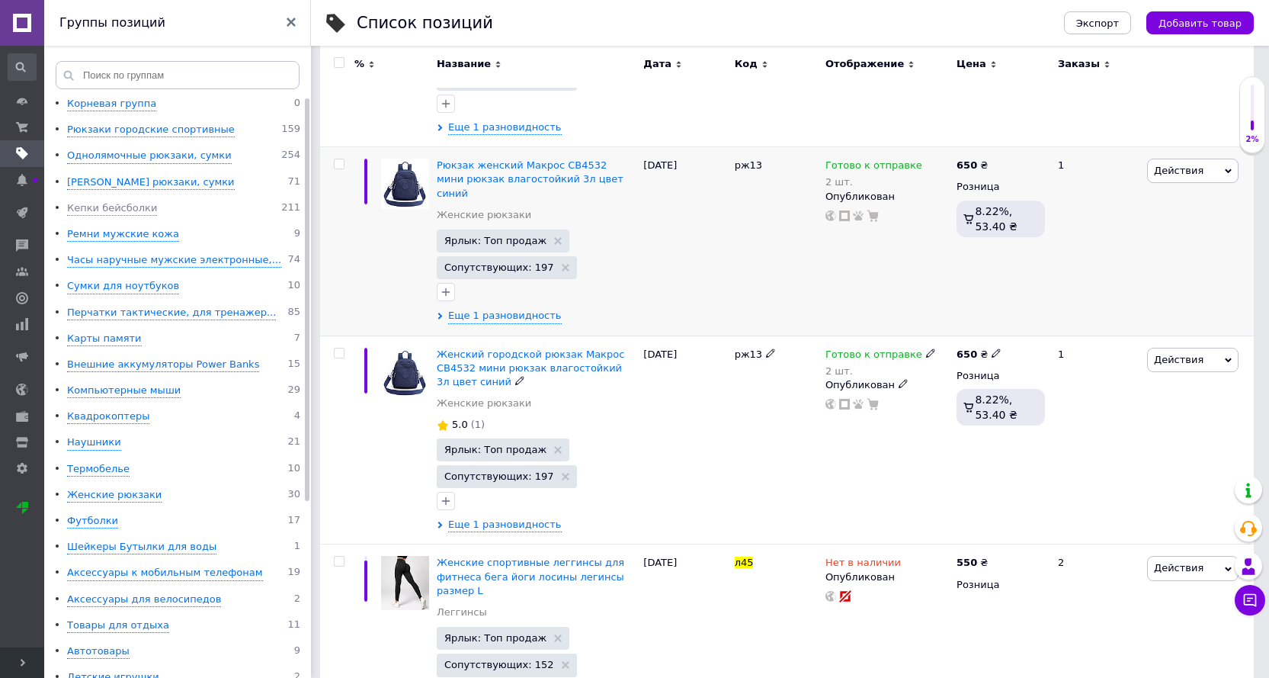
scroll to position [534, 0]
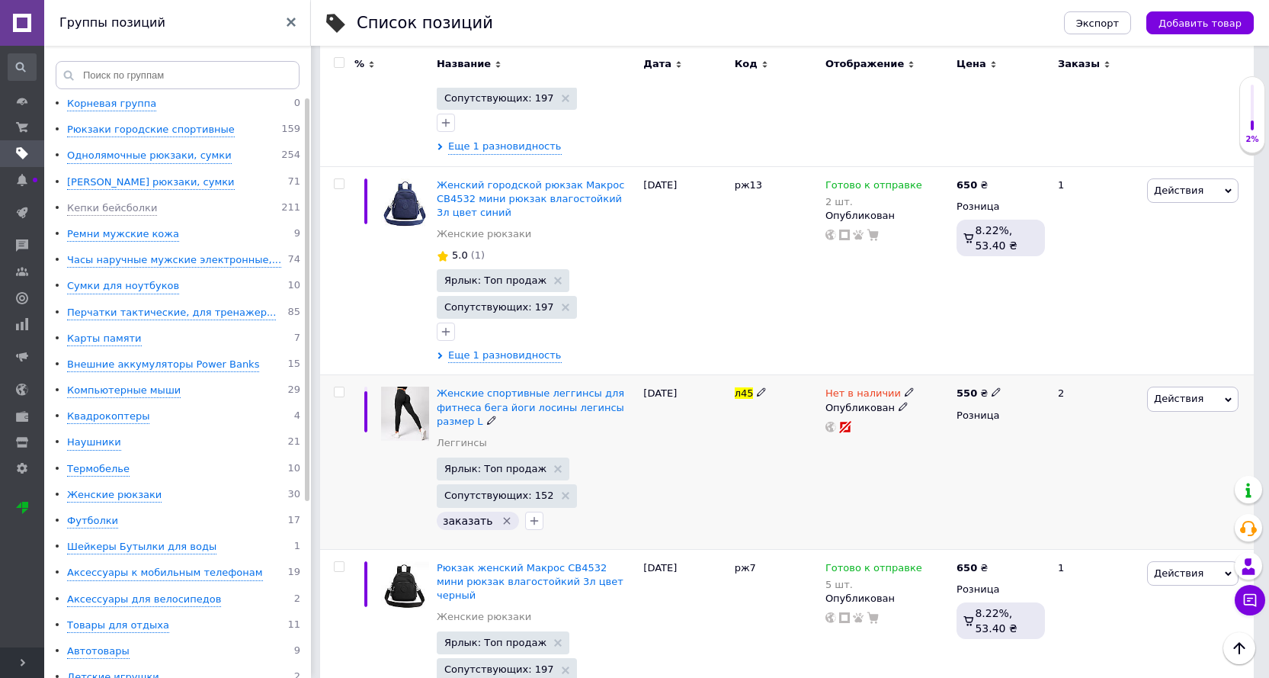
type input "л45"
click at [905, 388] on use at bounding box center [909, 392] width 8 height 8
click at [939, 437] on li "Готово к отправке" at bounding box center [991, 447] width 145 height 21
click at [917, 477] on div "Нет в наличии Наличие Готово к отправке В наличии Нет в наличии Под заказ Остат…" at bounding box center [887, 462] width 131 height 174
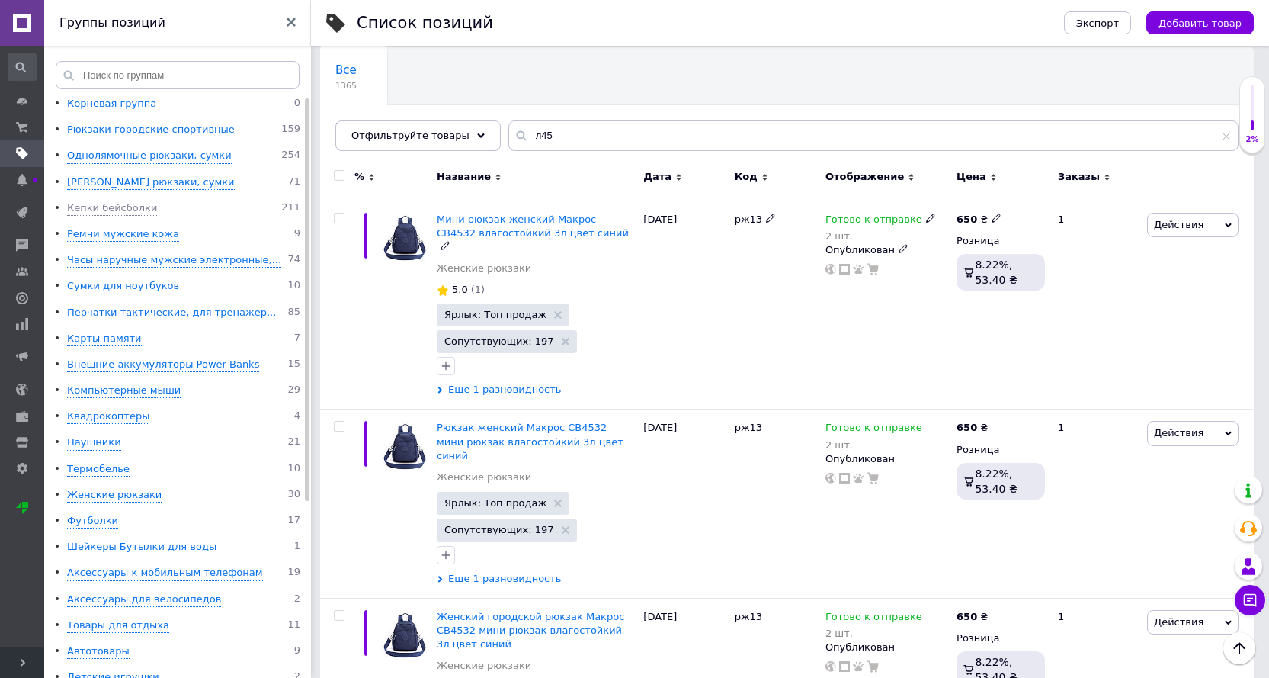
scroll to position [0, 0]
